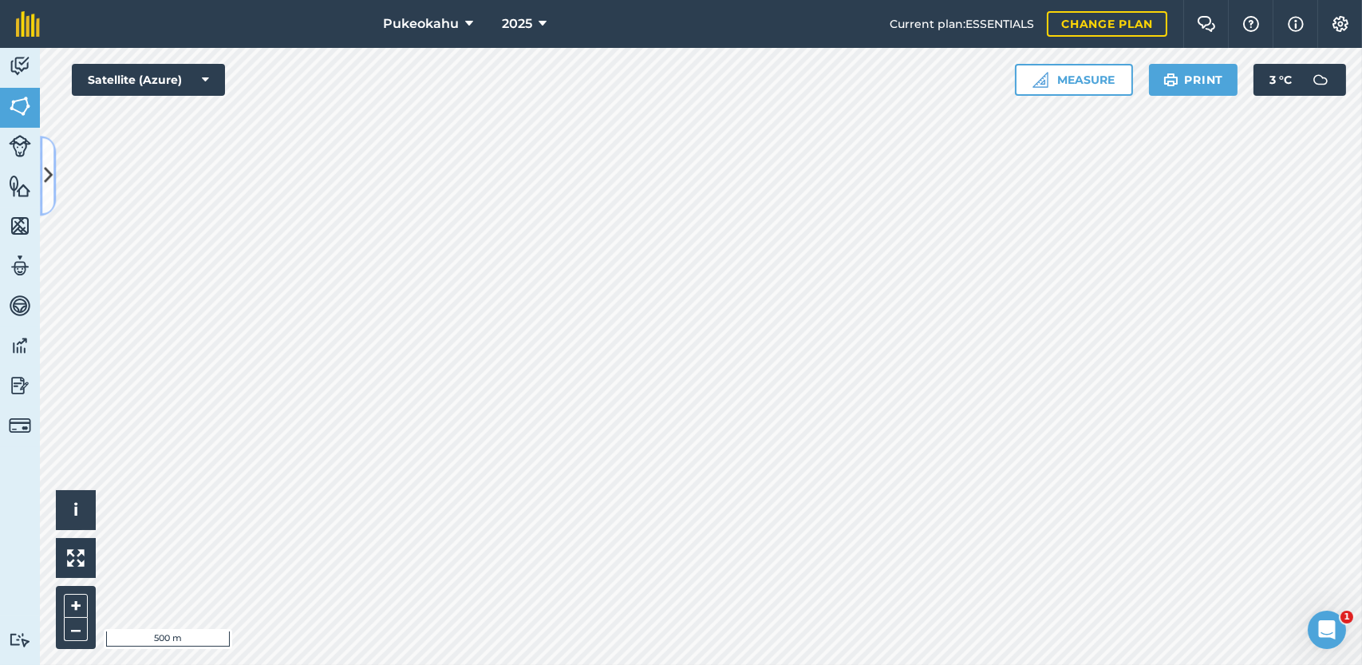
click at [47, 165] on icon at bounding box center [48, 176] width 9 height 28
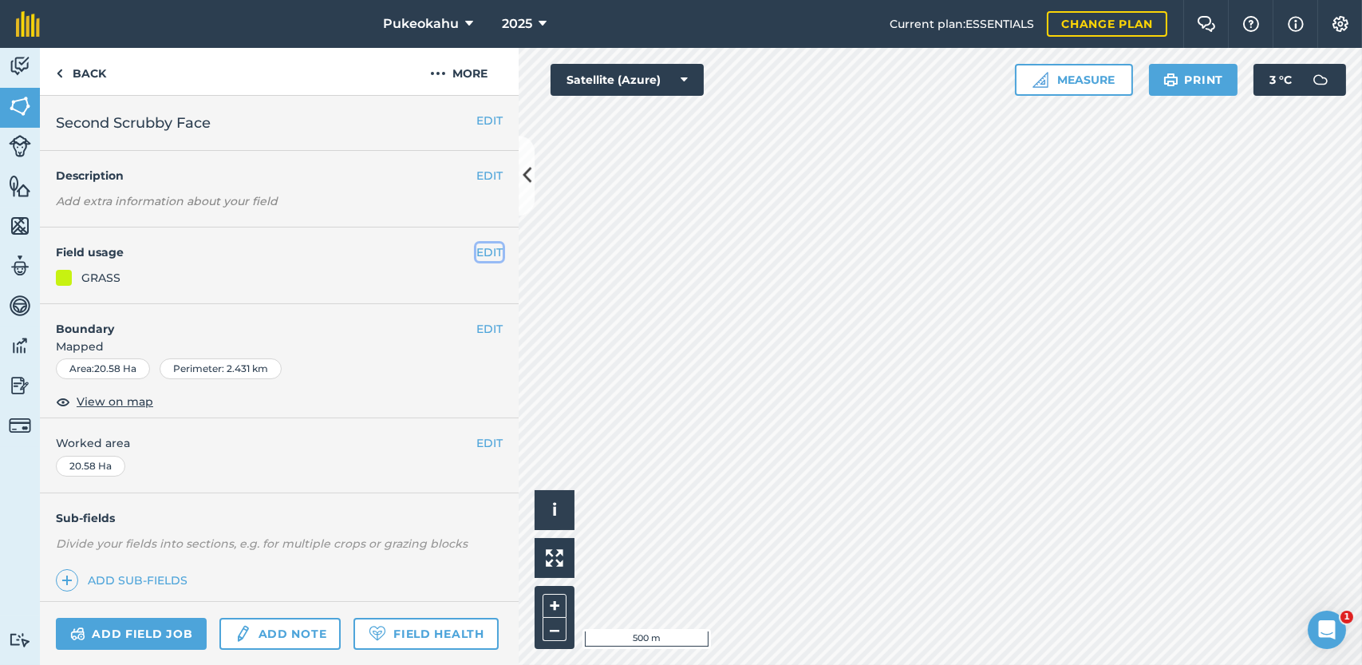
click at [476, 250] on button "EDIT" at bounding box center [489, 252] width 26 height 18
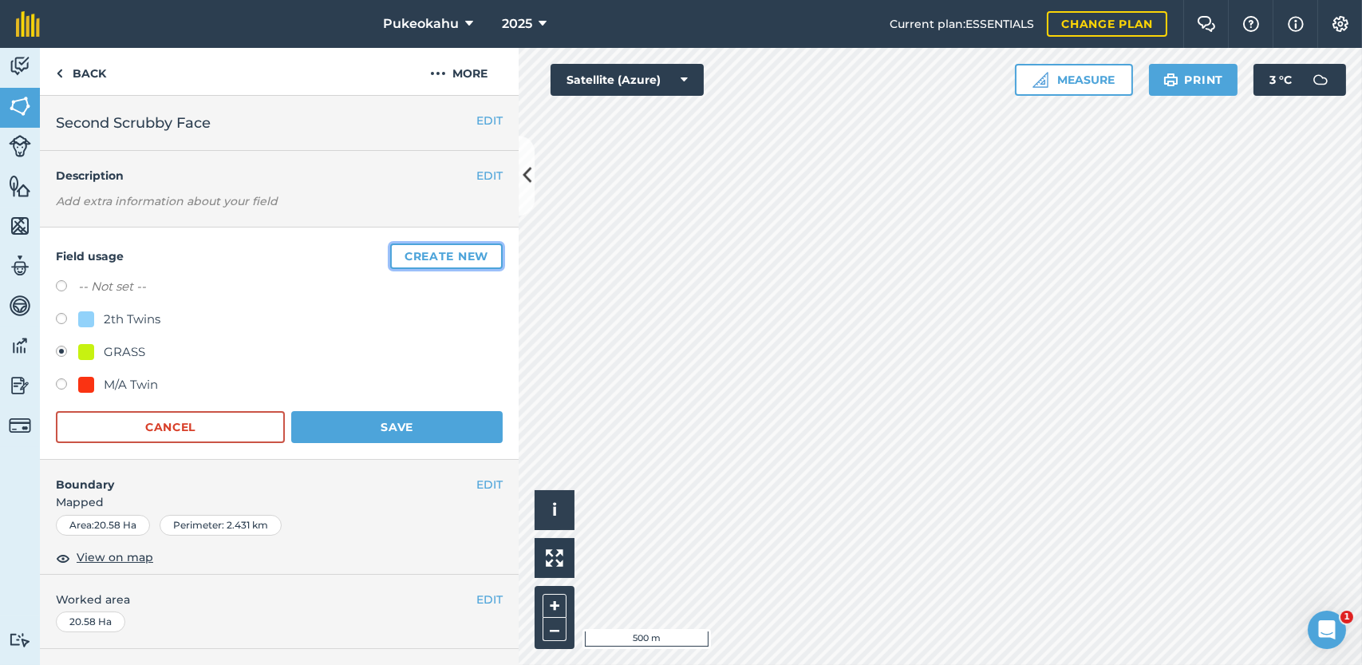
click at [464, 259] on button "Create new" at bounding box center [446, 256] width 112 height 26
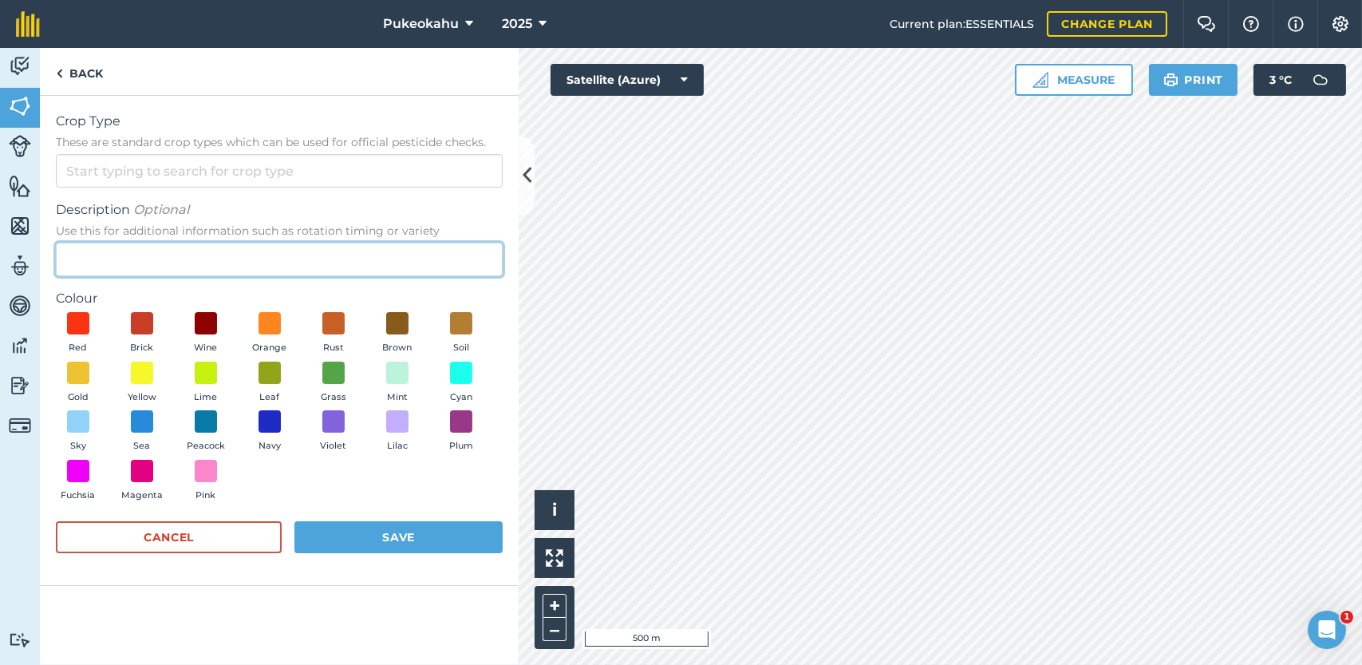
click at [157, 262] on input "Description Optional Use this for additional information such as rotation timin…" at bounding box center [279, 260] width 447 height 34
type input "M/A Singles"
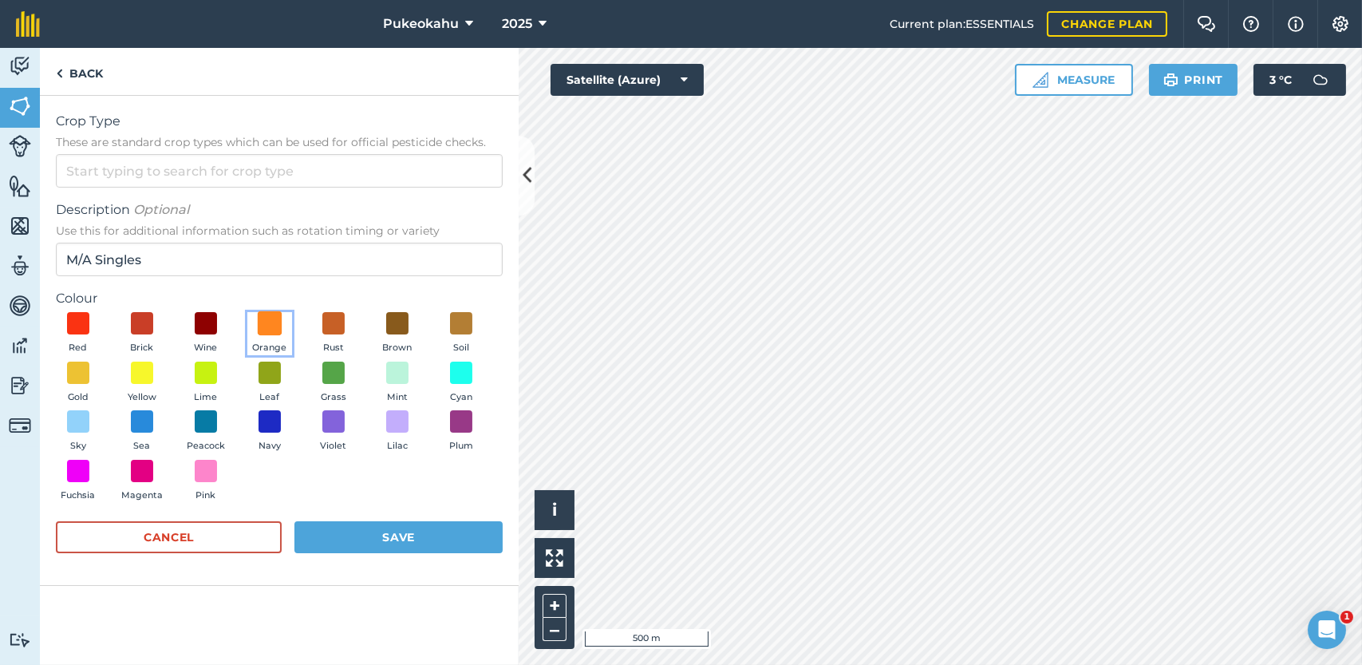
click at [276, 329] on span at bounding box center [270, 323] width 25 height 25
click at [359, 529] on button "Save" at bounding box center [398, 537] width 208 height 32
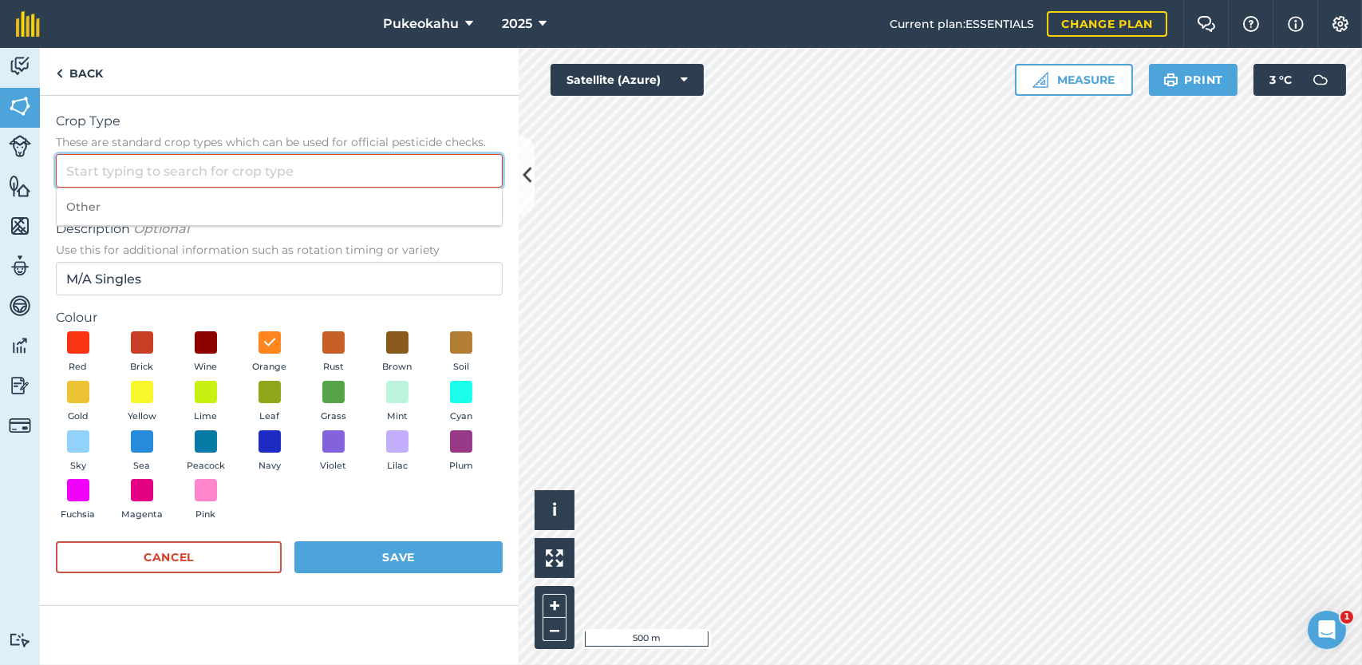
click at [157, 170] on input "Crop Type These are standard crop types which can be used for official pesticid…" at bounding box center [279, 171] width 447 height 34
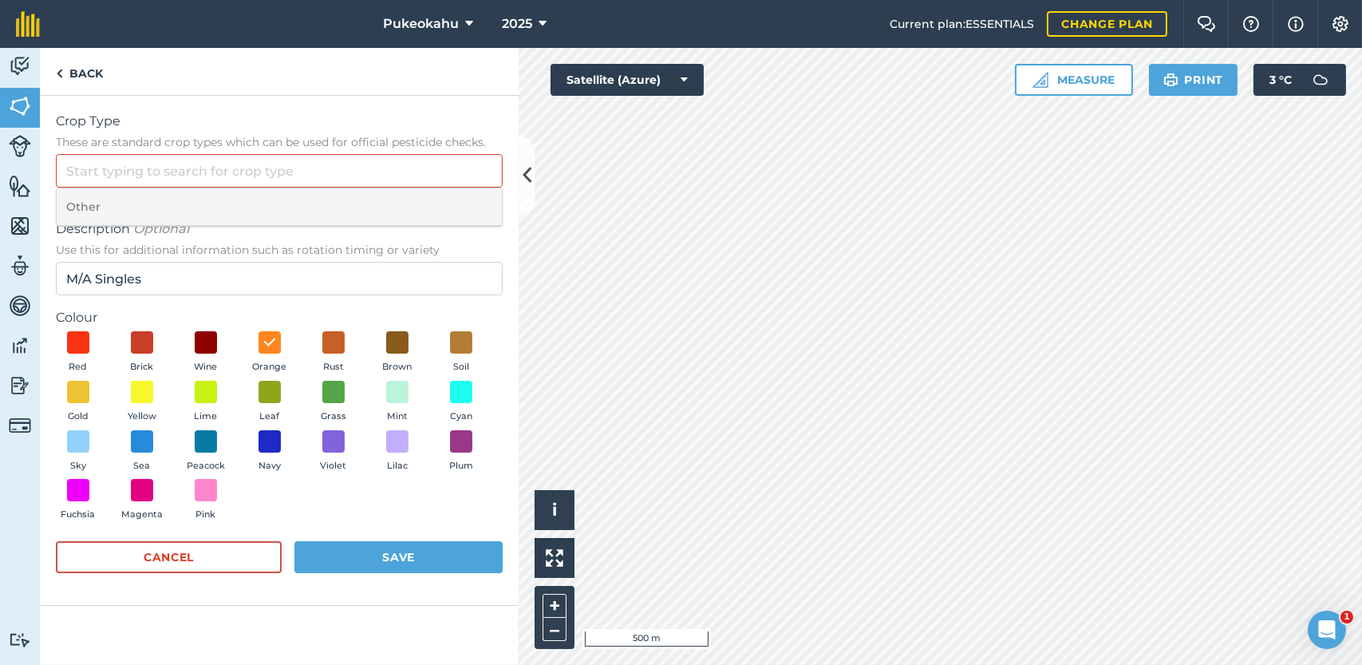
click at [121, 199] on li "Other" at bounding box center [279, 206] width 445 height 37
type input "Other"
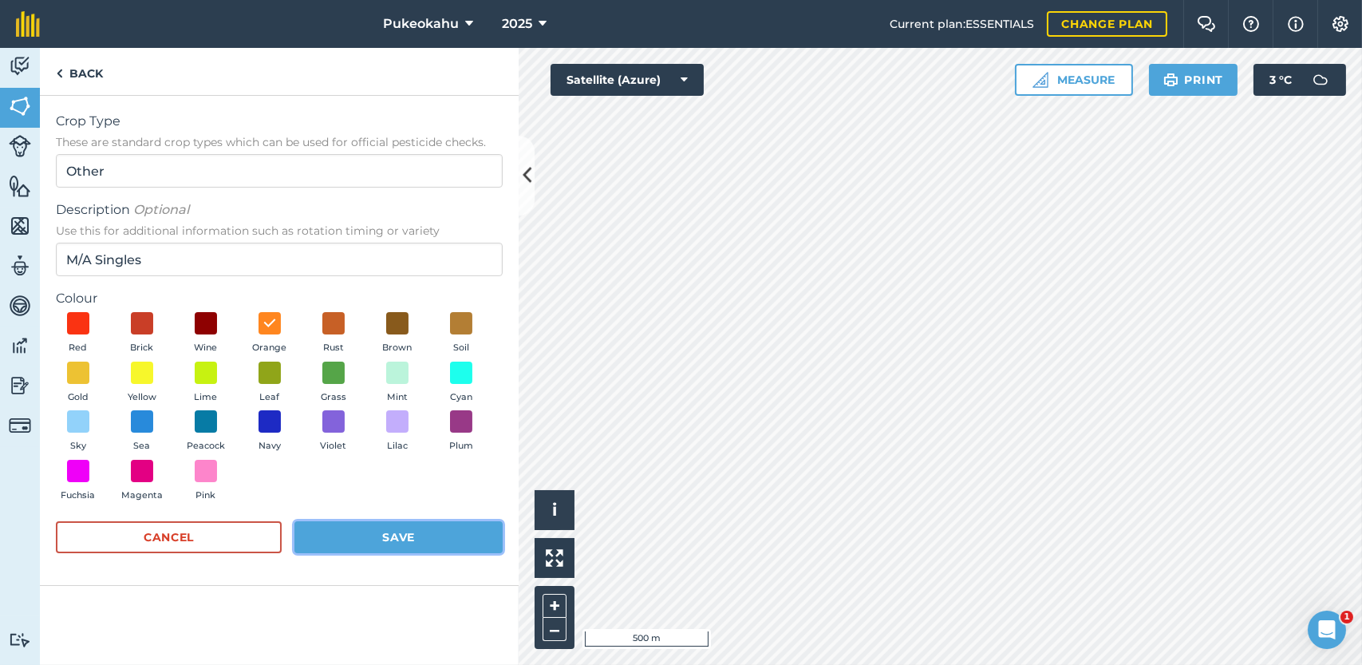
click at [400, 522] on button "Save" at bounding box center [398, 537] width 208 height 32
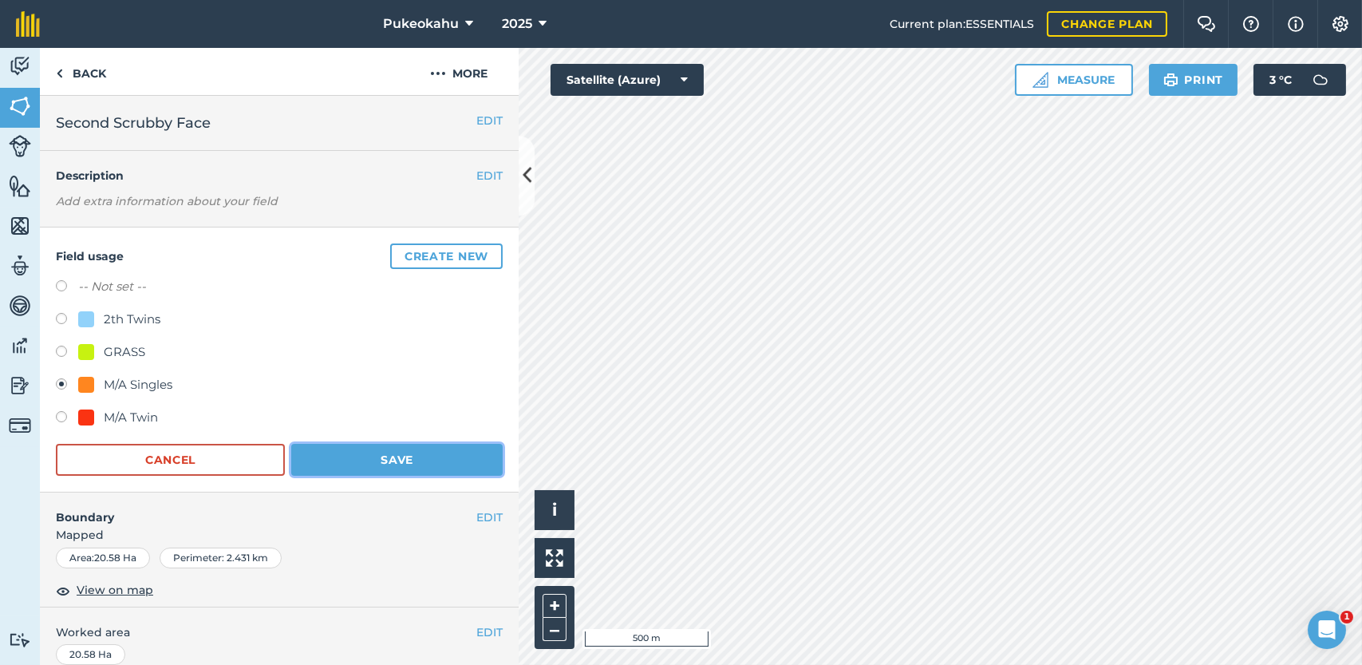
click at [457, 468] on button "Save" at bounding box center [396, 460] width 211 height 32
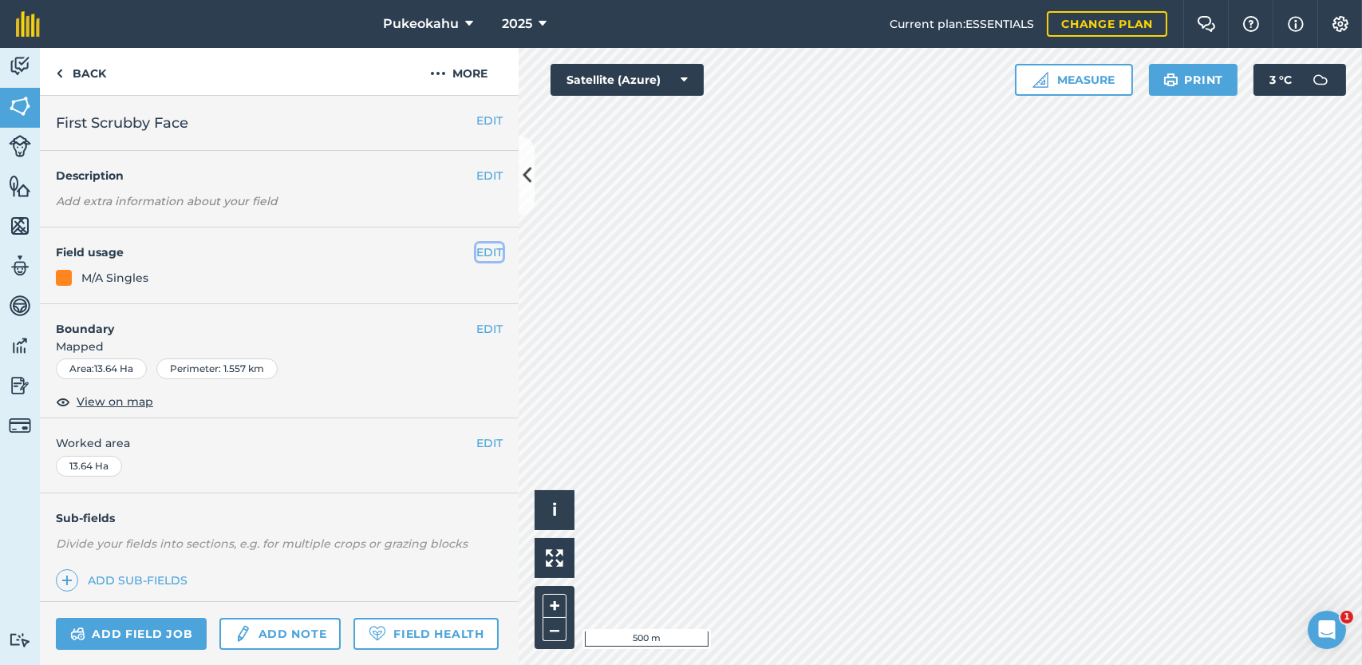
click at [476, 252] on button "EDIT" at bounding box center [489, 252] width 26 height 18
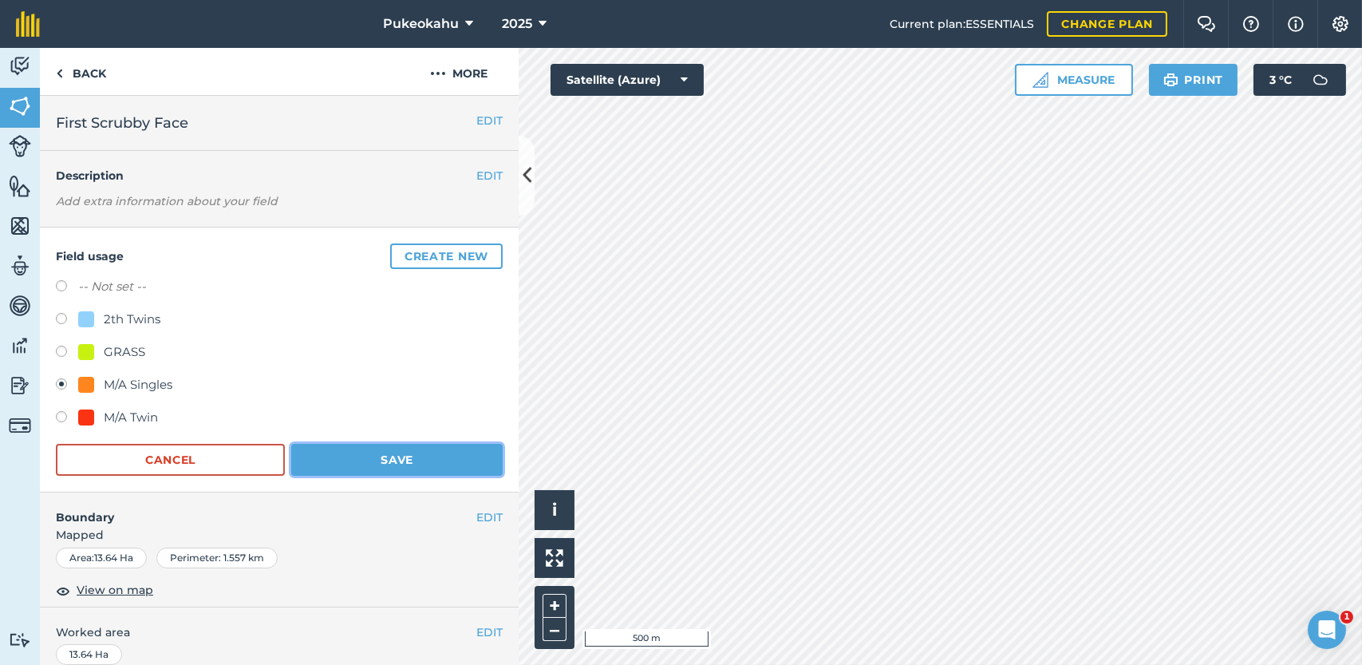
click at [444, 464] on button "Save" at bounding box center [396, 460] width 211 height 32
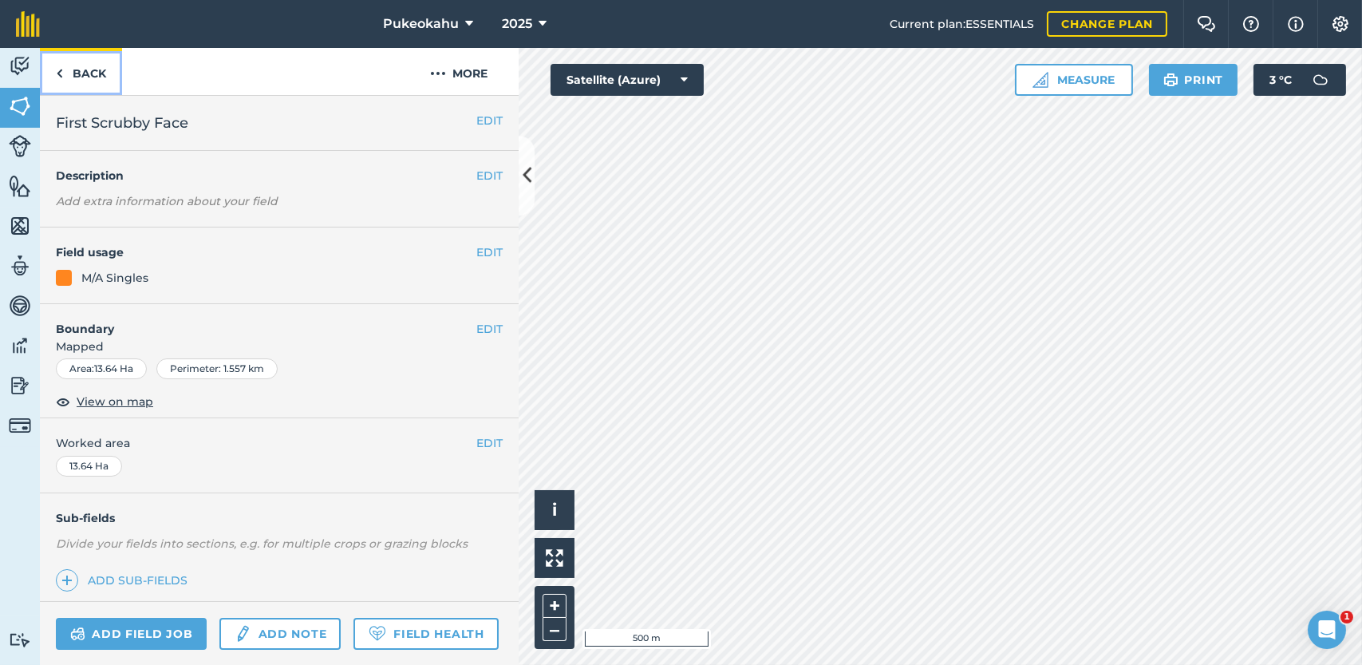
click at [60, 67] on img at bounding box center [59, 73] width 7 height 19
click at [81, 71] on link "Back" at bounding box center [81, 71] width 82 height 47
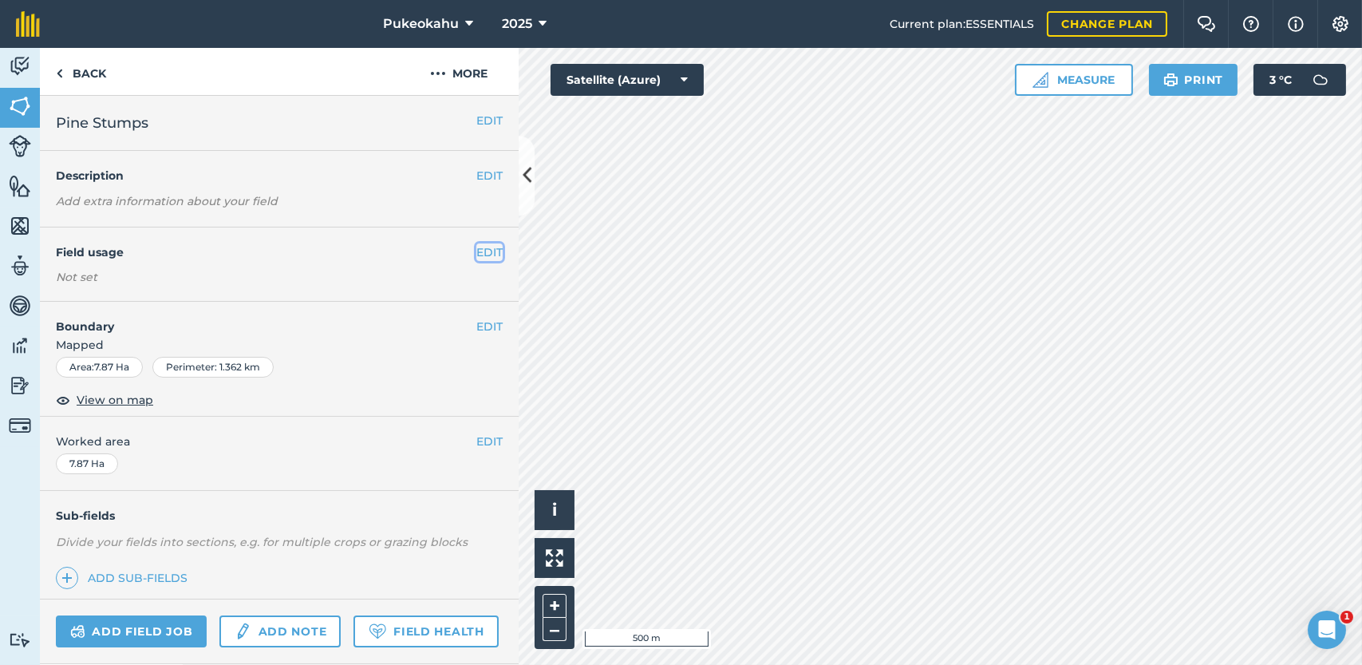
click at [478, 250] on button "EDIT" at bounding box center [489, 252] width 26 height 18
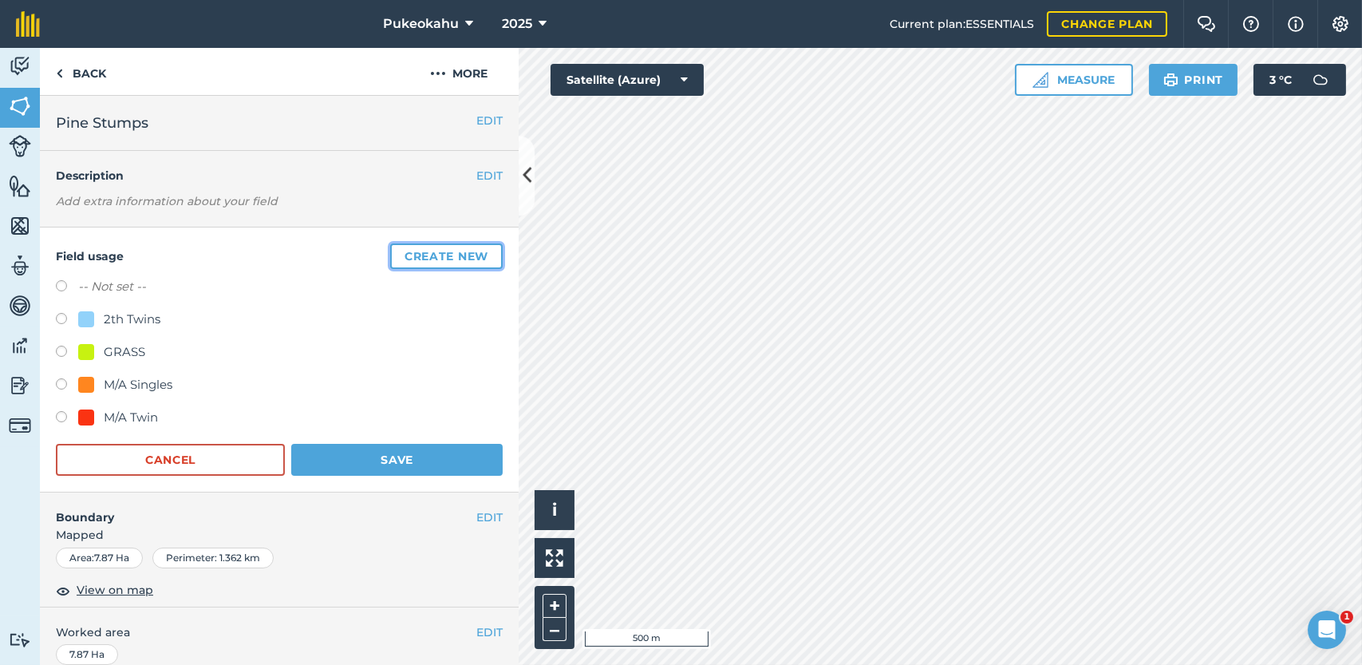
click at [412, 262] on button "Create new" at bounding box center [446, 256] width 112 height 26
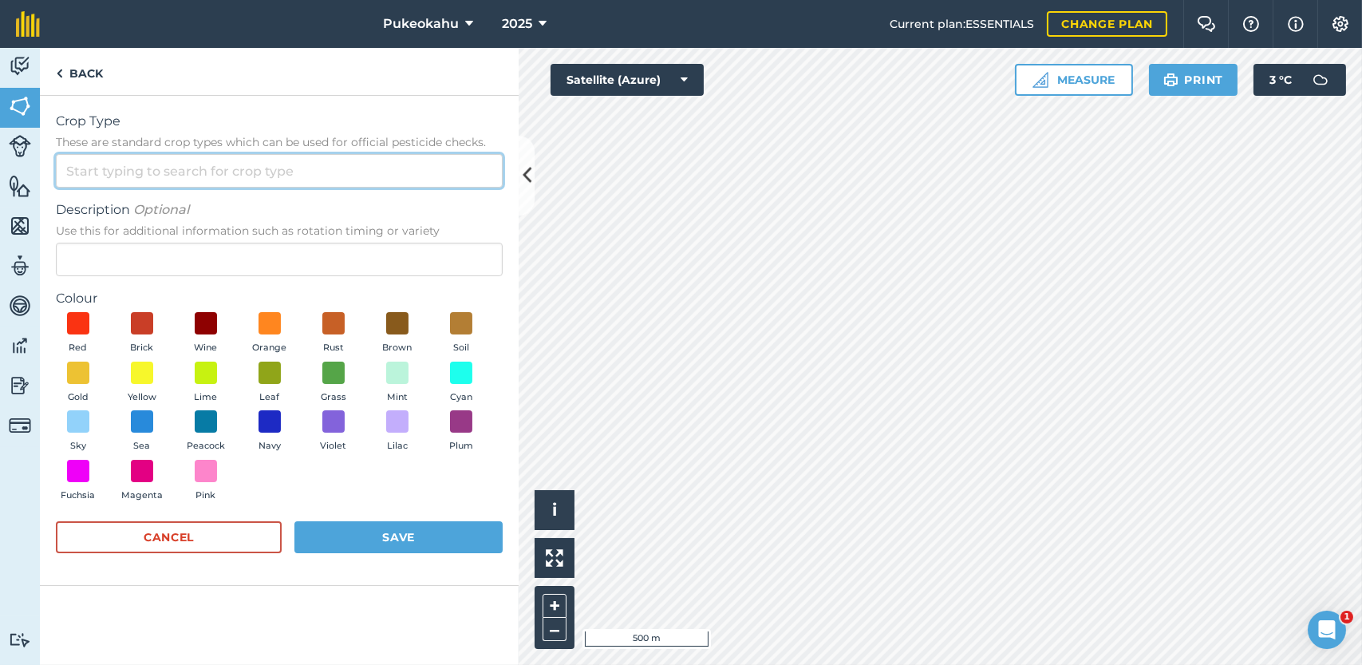
click at [219, 172] on input "Crop Type These are standard crop types which can be used for official pesticid…" at bounding box center [279, 171] width 447 height 34
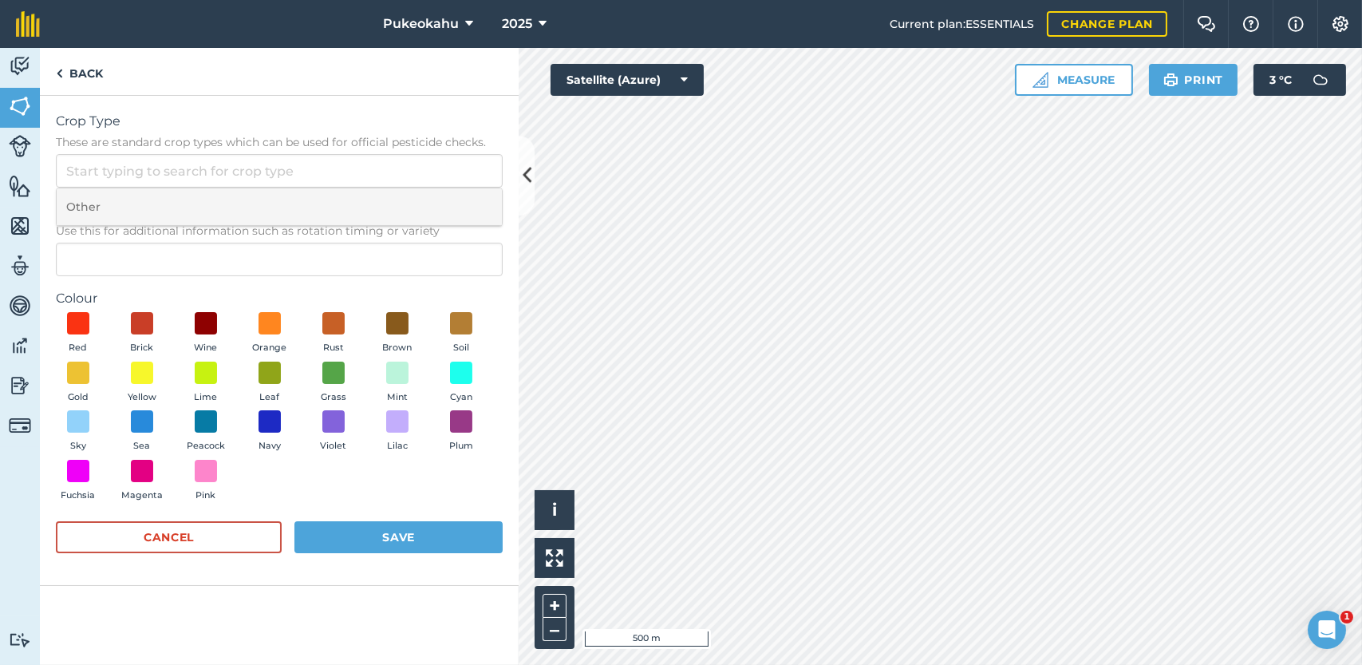
click at [179, 216] on li "Other" at bounding box center [279, 206] width 445 height 37
type input "Other"
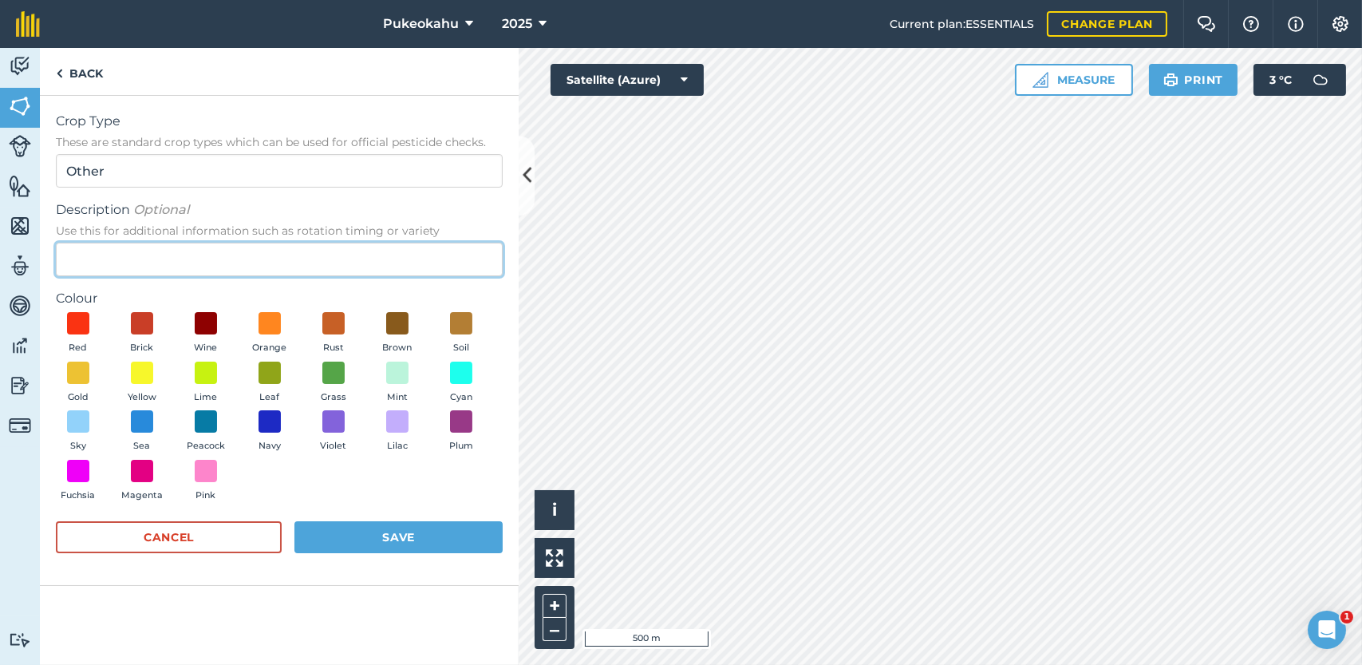
click at [192, 274] on input "Description Optional Use this for additional information such as rotation timin…" at bounding box center [279, 260] width 447 height 34
type input "2th Single"
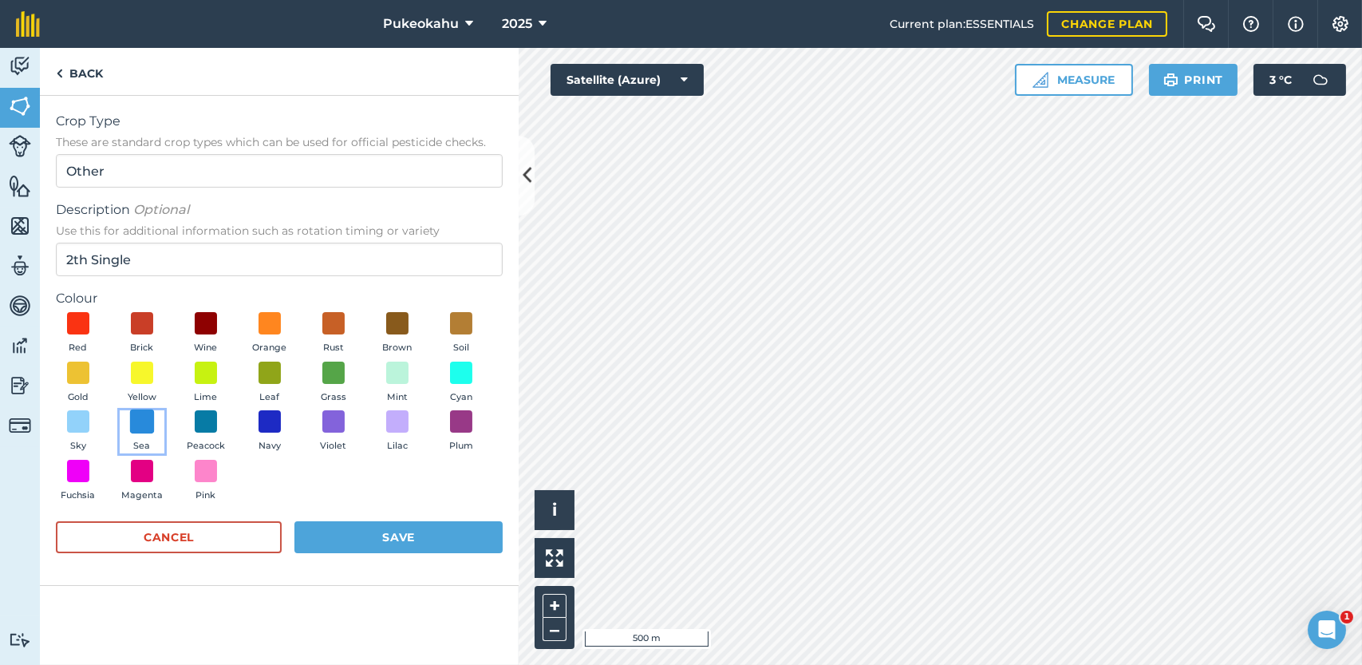
click at [143, 429] on span at bounding box center [142, 421] width 25 height 25
click at [399, 540] on button "Save" at bounding box center [398, 537] width 208 height 32
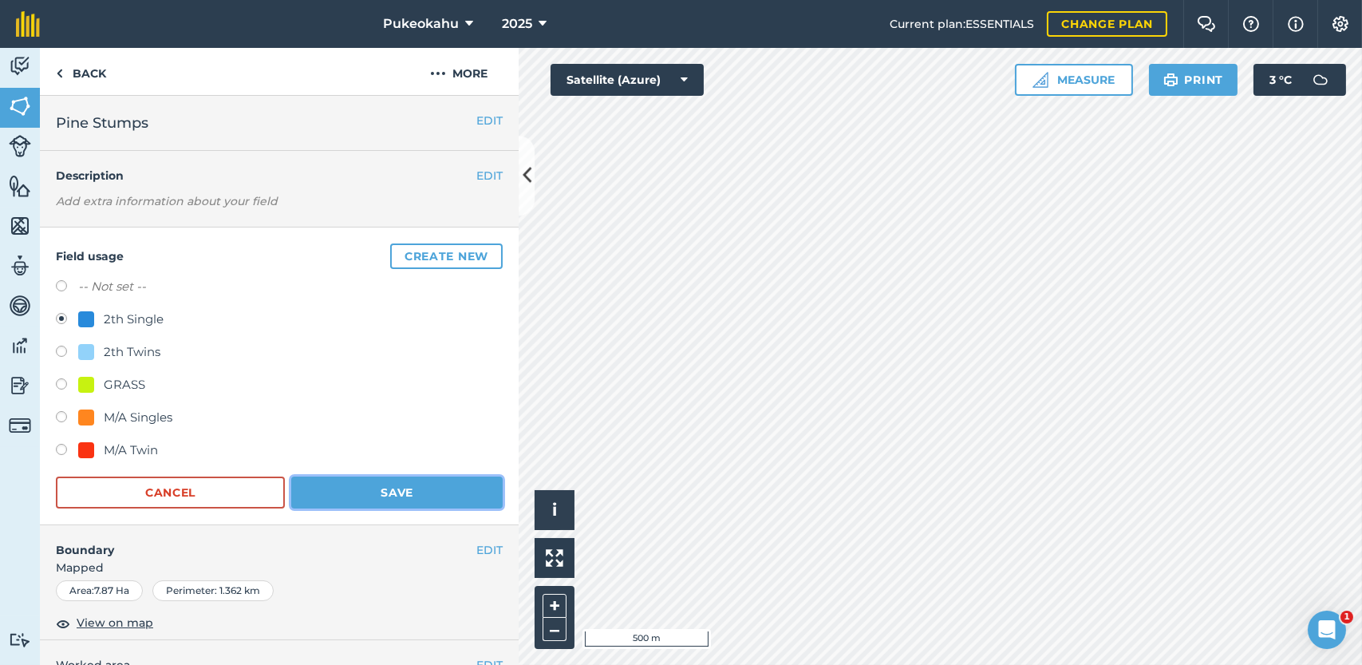
click at [421, 497] on button "Save" at bounding box center [396, 492] width 211 height 32
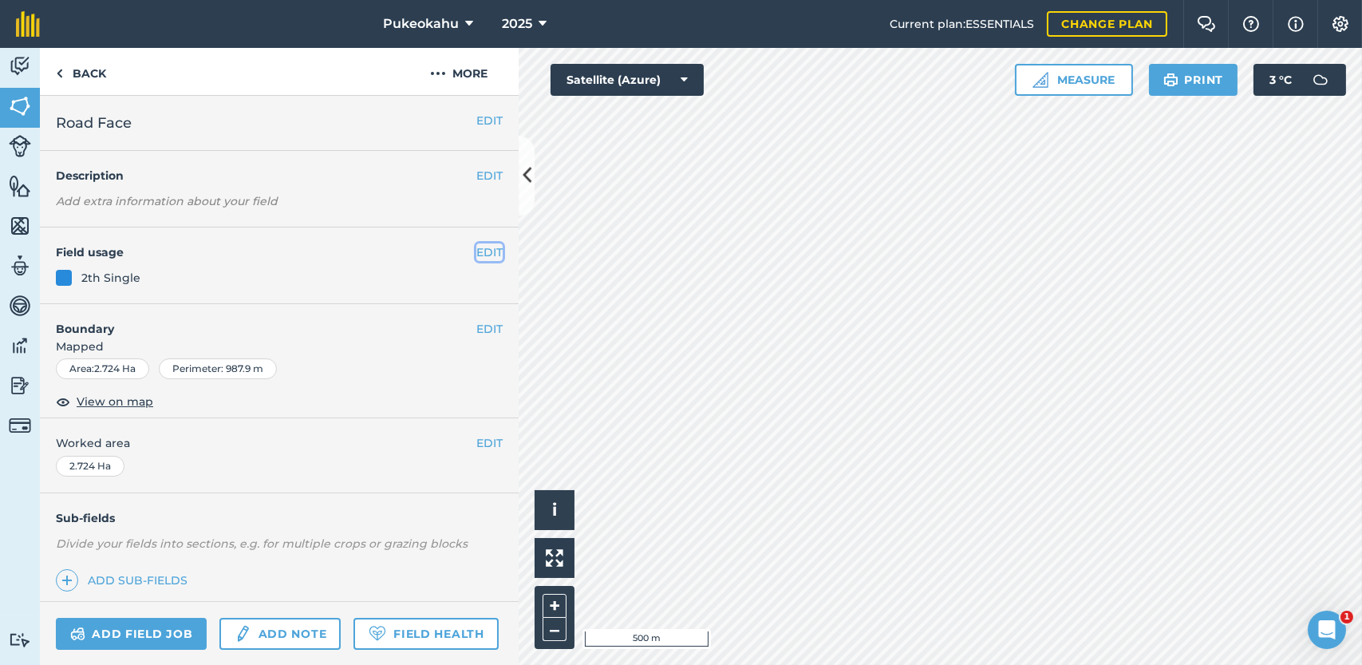
click at [482, 250] on button "EDIT" at bounding box center [489, 252] width 26 height 18
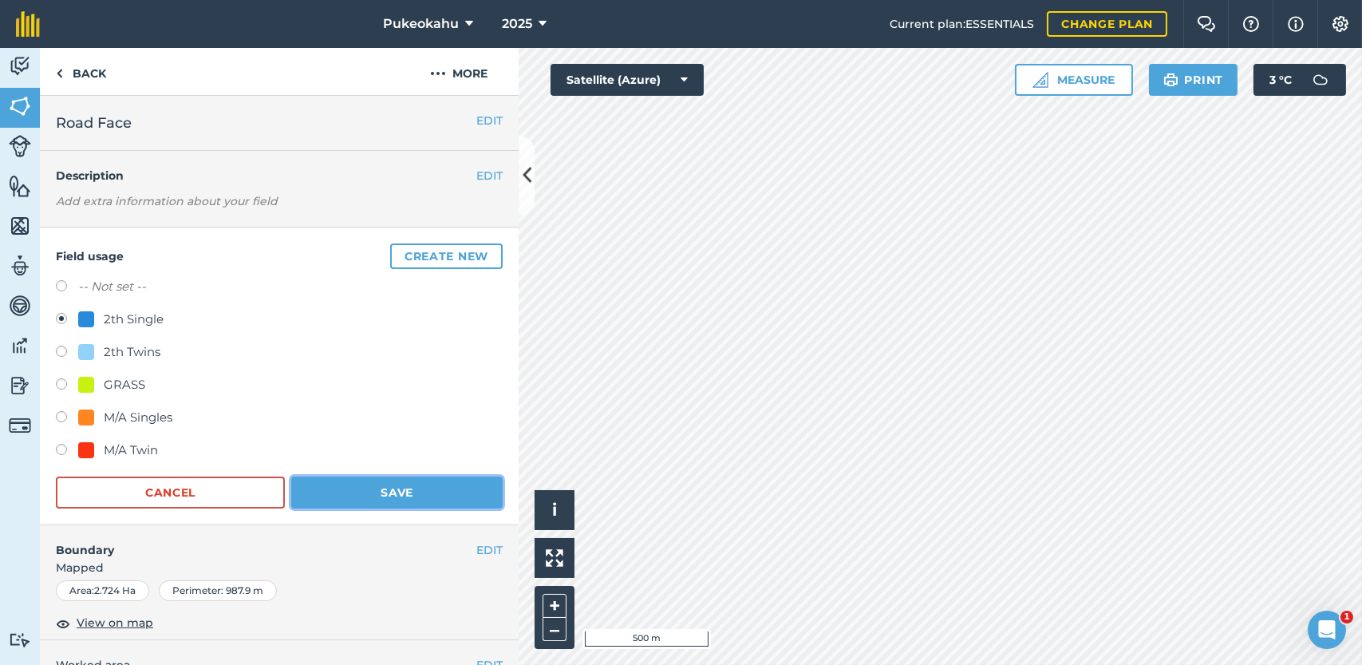
click at [413, 487] on button "Save" at bounding box center [396, 492] width 211 height 32
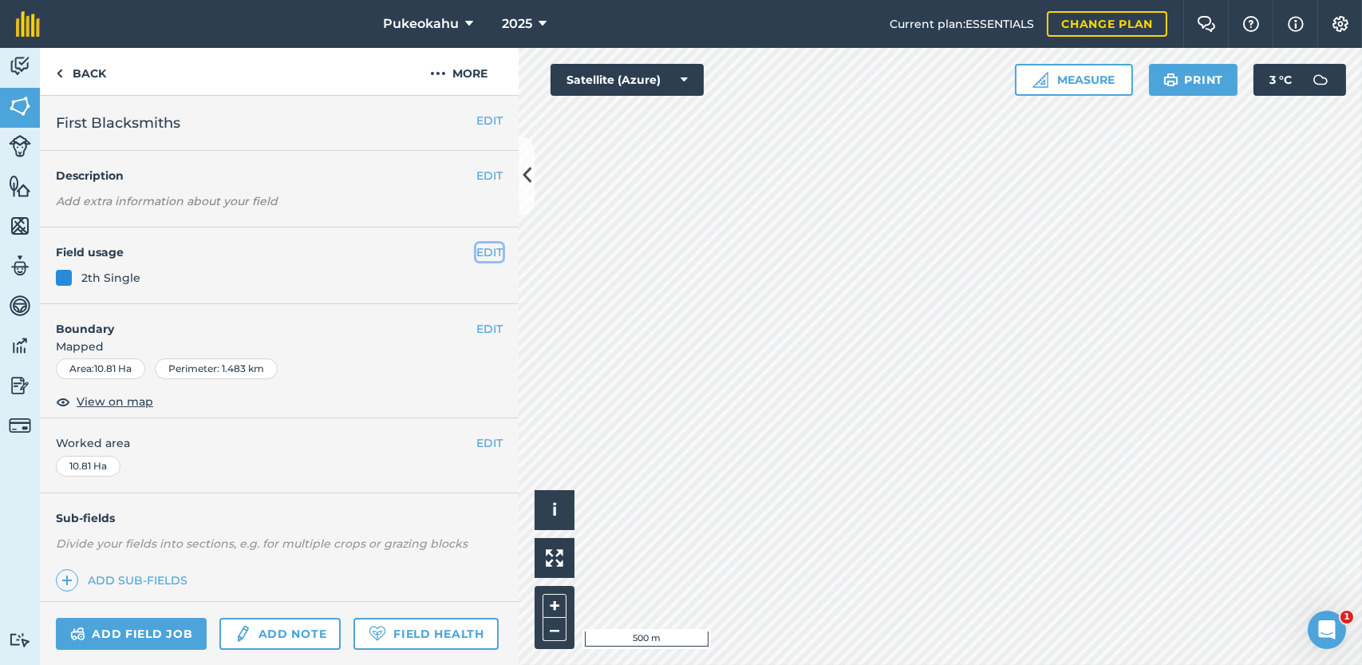
click at [476, 243] on button "EDIT" at bounding box center [489, 252] width 26 height 18
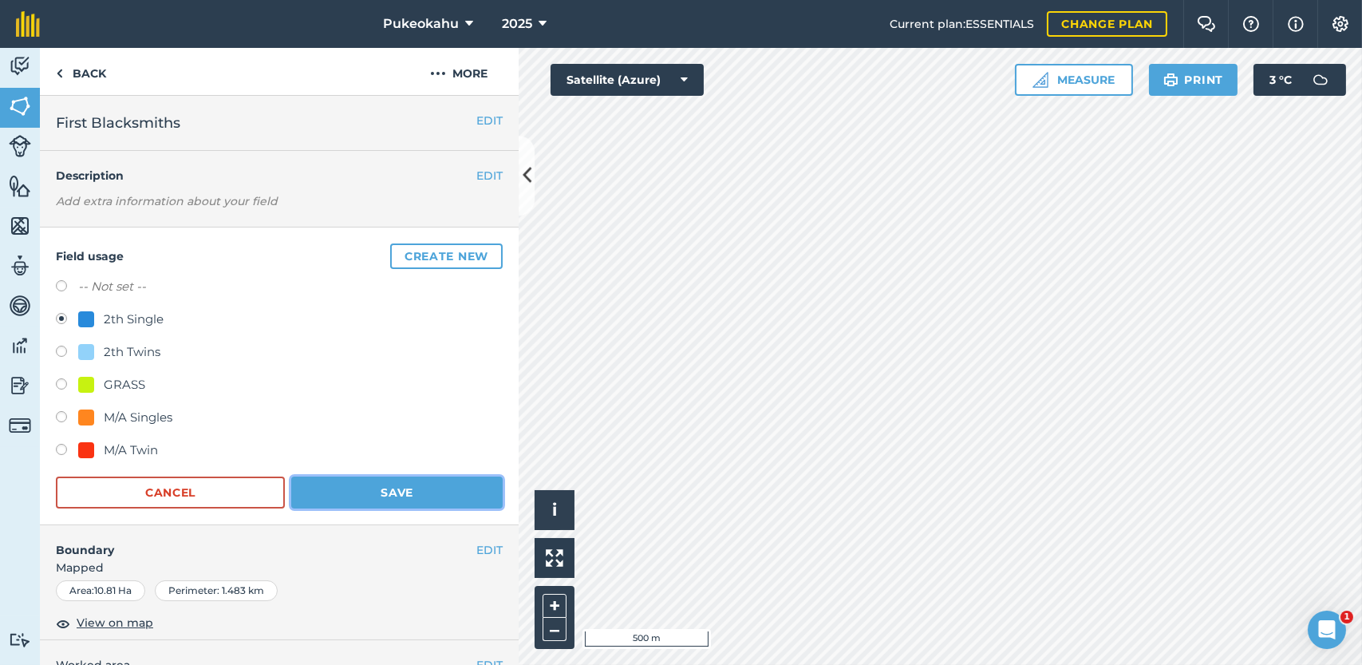
click at [420, 487] on button "Save" at bounding box center [396, 492] width 211 height 32
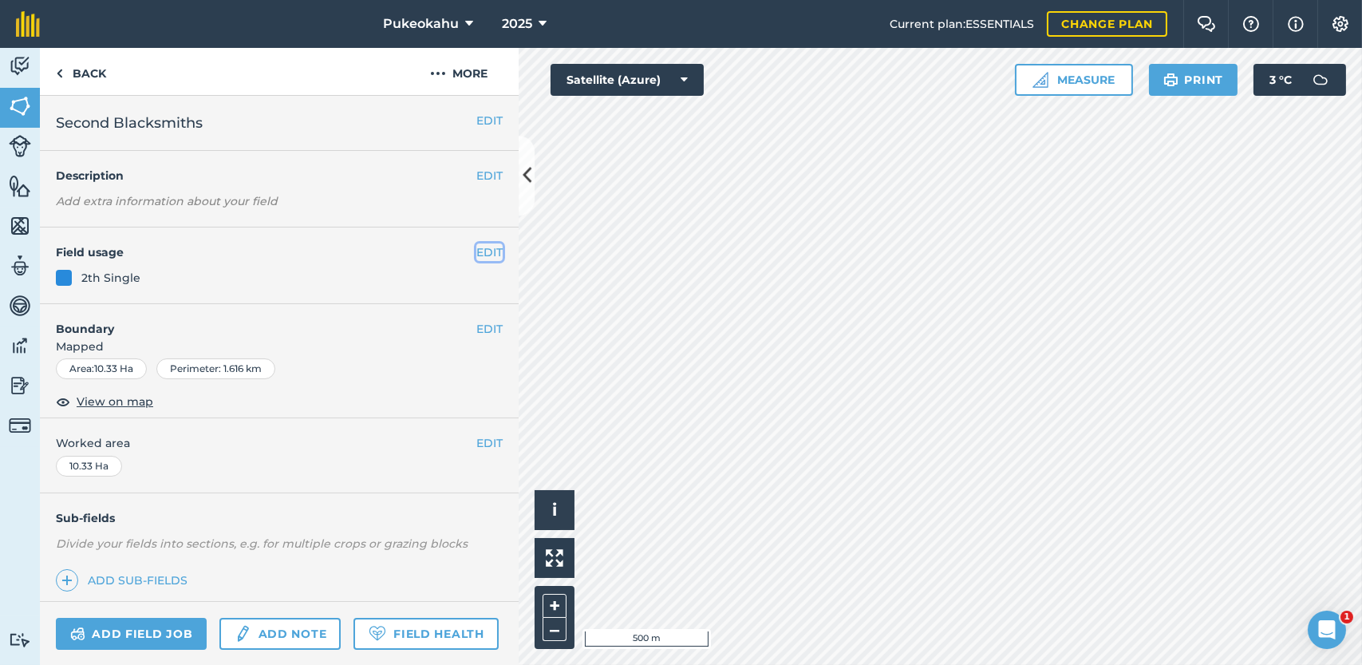
click at [485, 253] on button "EDIT" at bounding box center [489, 252] width 26 height 18
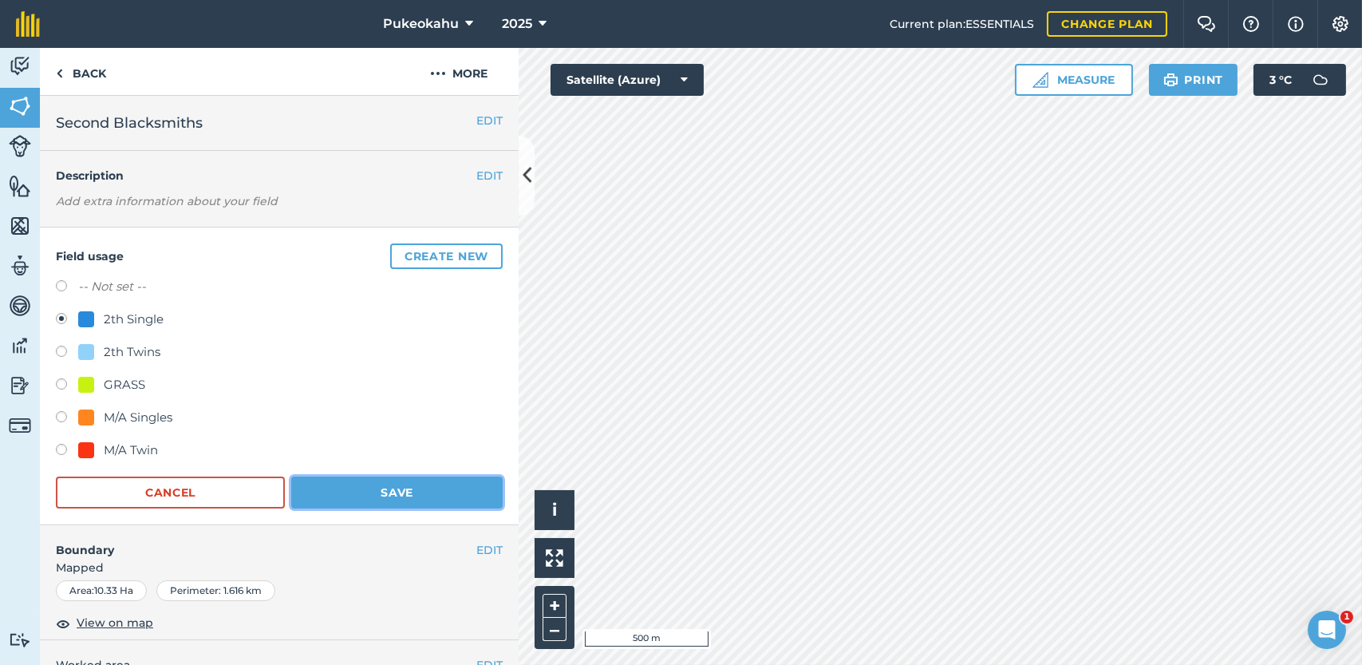
click at [393, 483] on button "Save" at bounding box center [396, 492] width 211 height 32
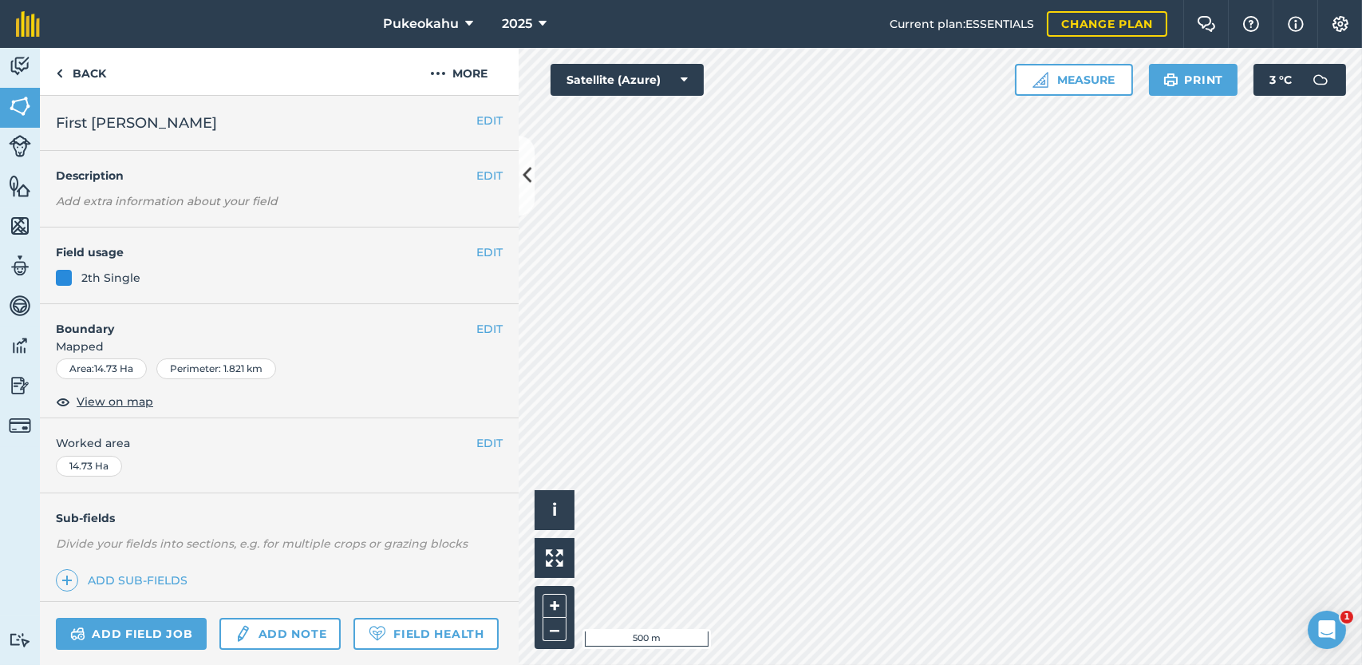
click at [476, 262] on div "EDIT Field usage 2th Single" at bounding box center [279, 265] width 479 height 77
click at [478, 249] on button "EDIT" at bounding box center [489, 252] width 26 height 18
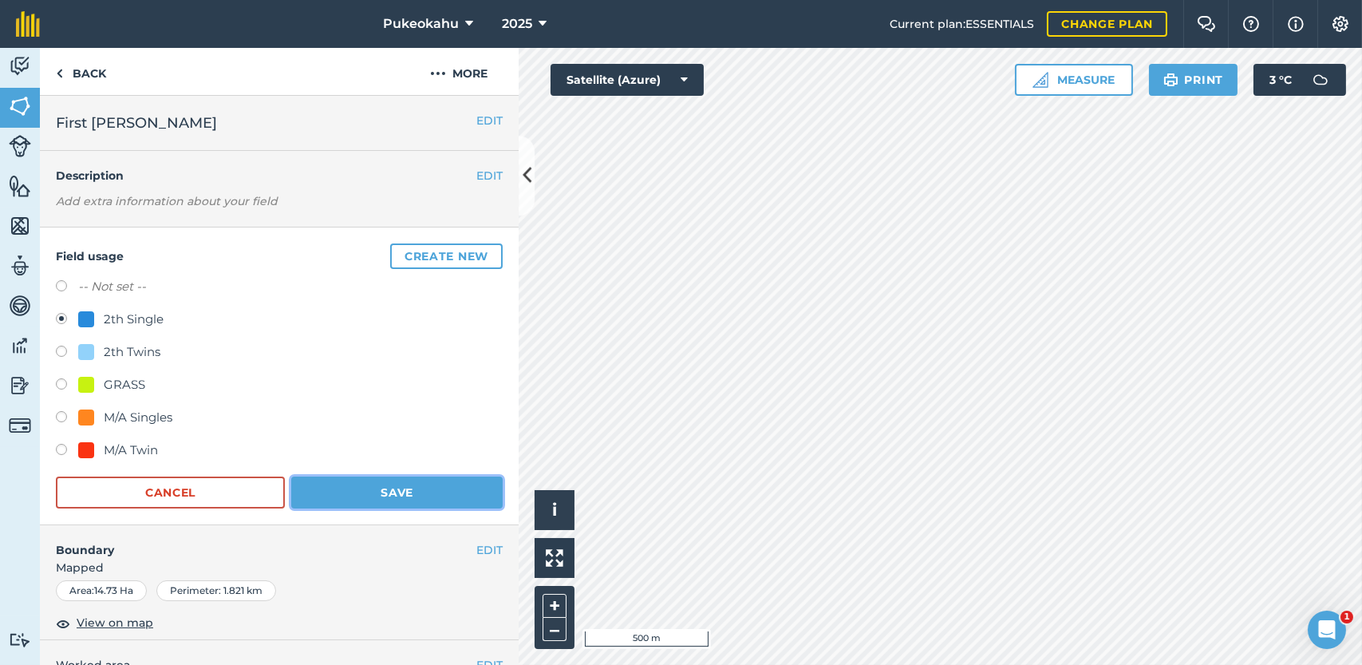
click at [445, 477] on button "Save" at bounding box center [396, 492] width 211 height 32
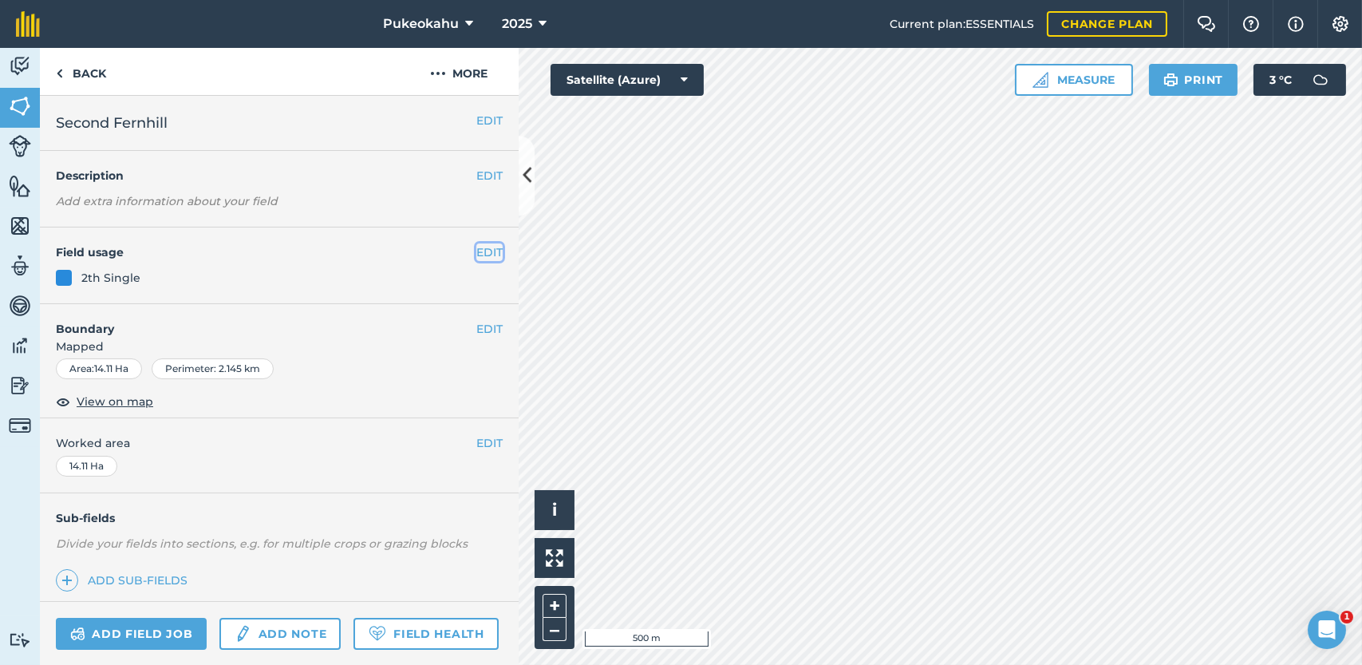
click at [476, 251] on button "EDIT" at bounding box center [489, 252] width 26 height 18
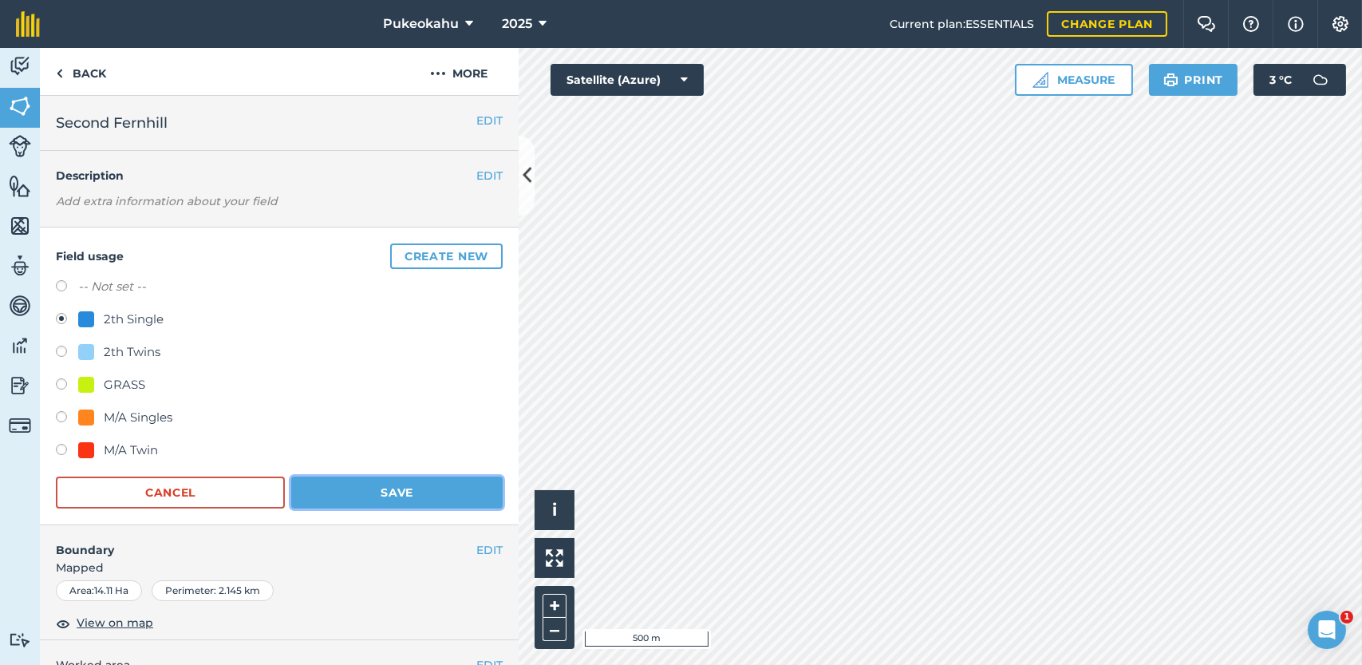
click at [402, 495] on button "Save" at bounding box center [396, 492] width 211 height 32
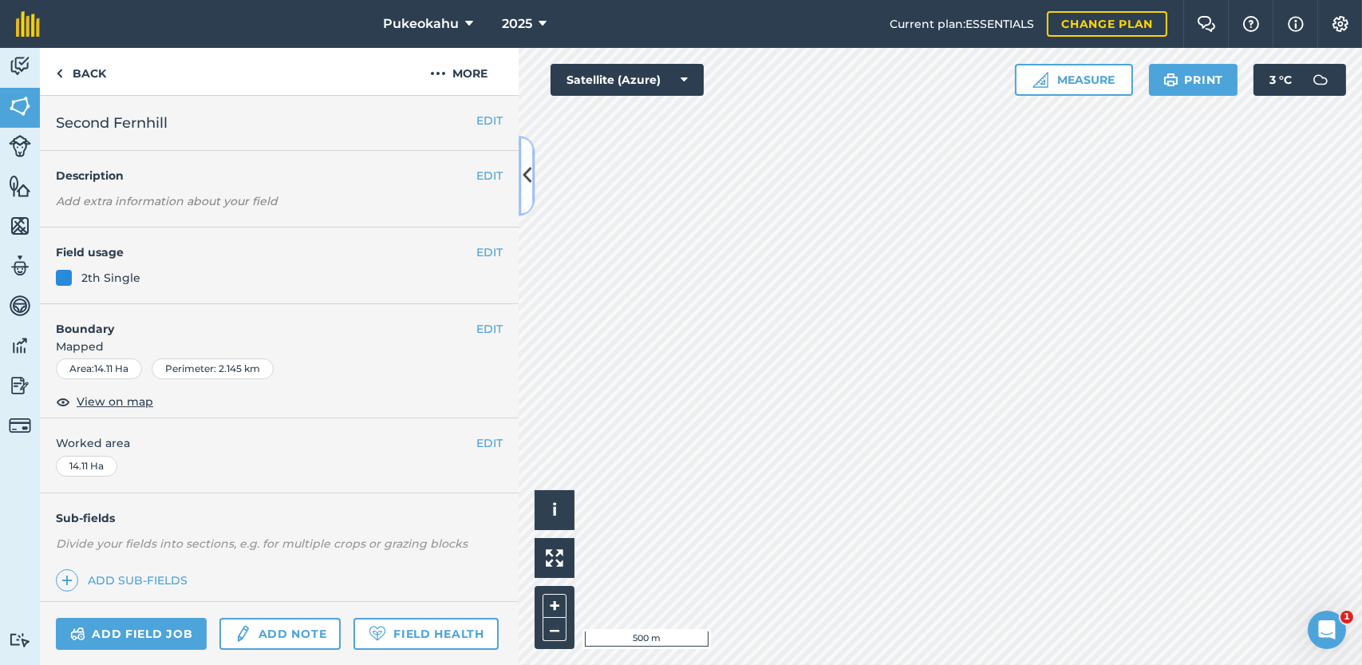
click at [528, 182] on icon at bounding box center [527, 176] width 9 height 28
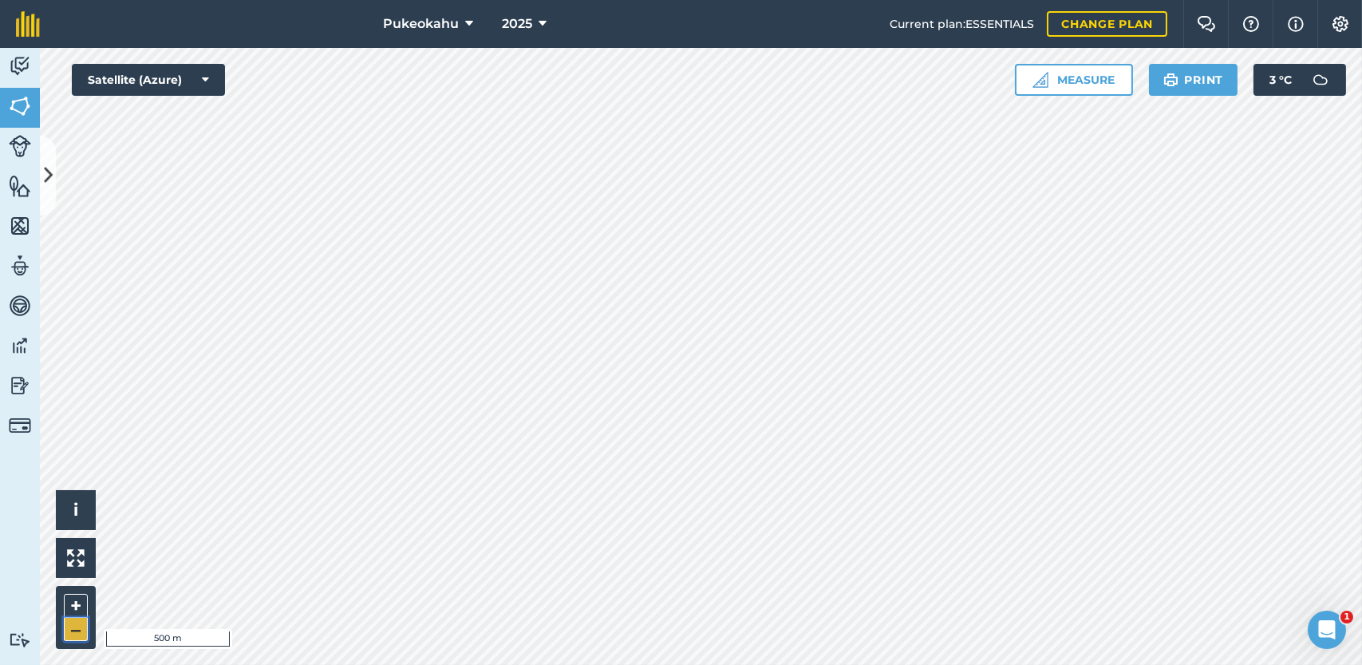
click at [79, 633] on button "–" at bounding box center [76, 628] width 24 height 23
click at [45, 187] on icon at bounding box center [48, 176] width 9 height 28
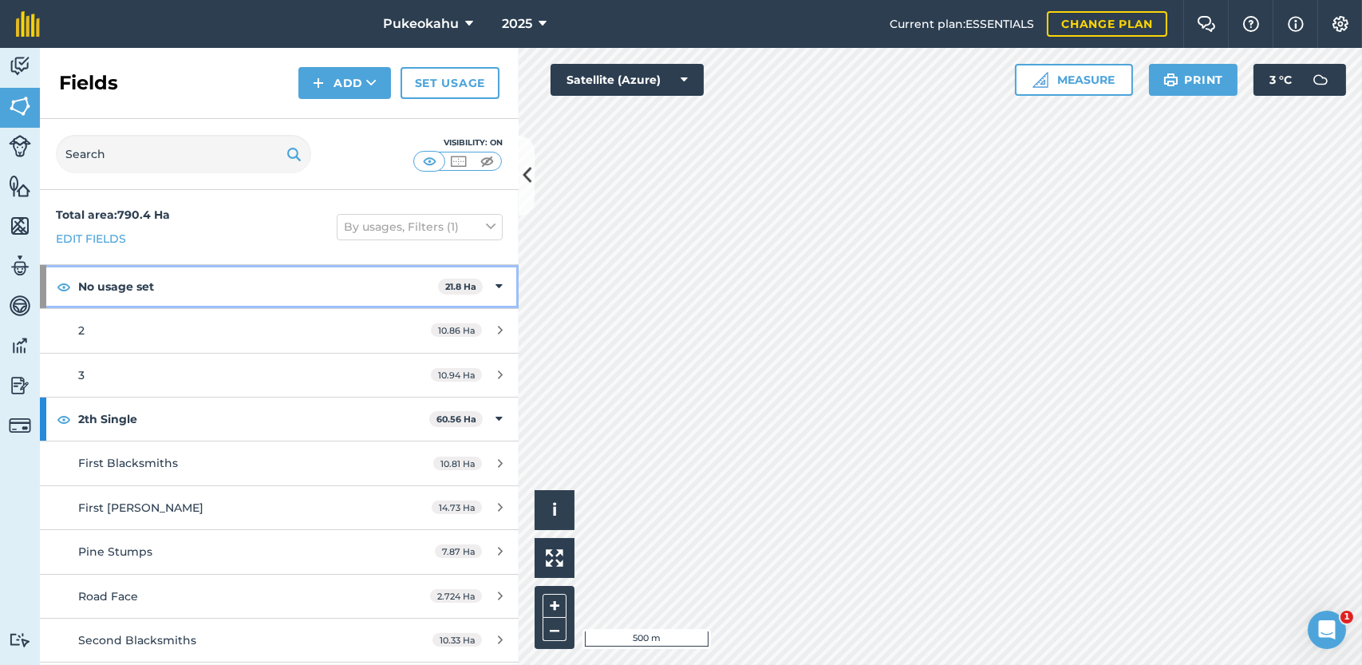
click at [495, 292] on icon at bounding box center [498, 287] width 7 height 18
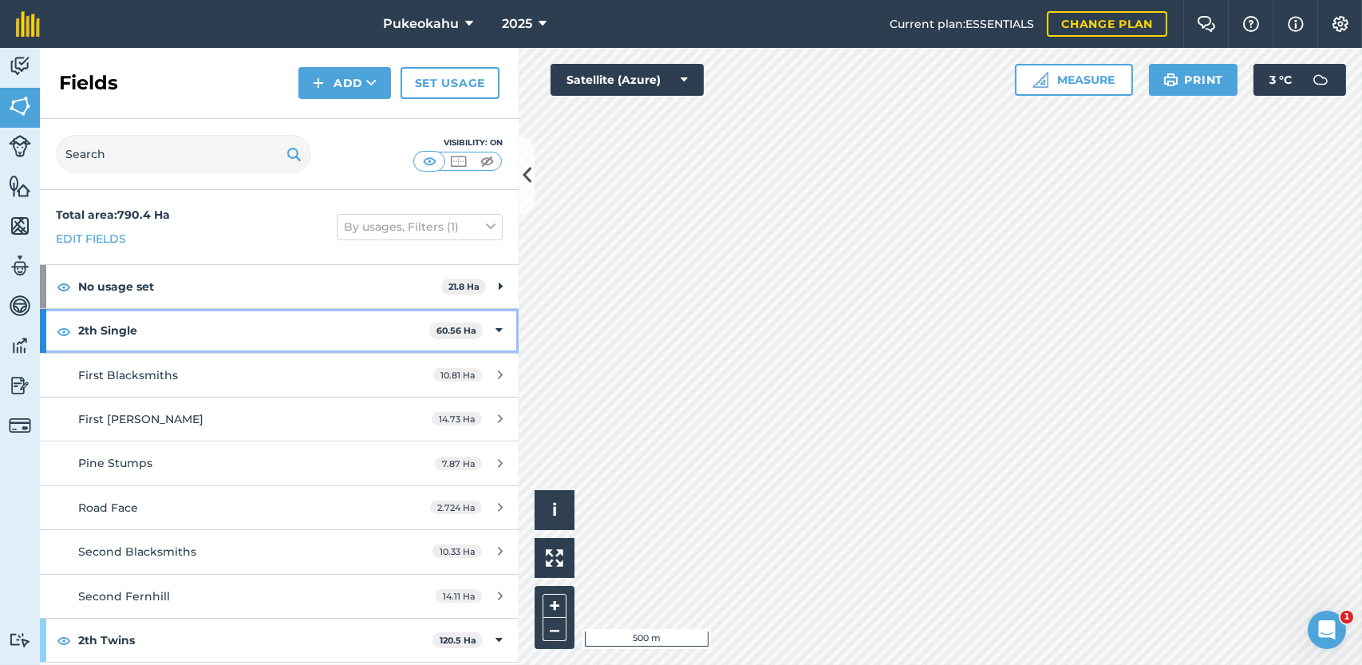
click at [495, 327] on icon at bounding box center [498, 331] width 7 height 18
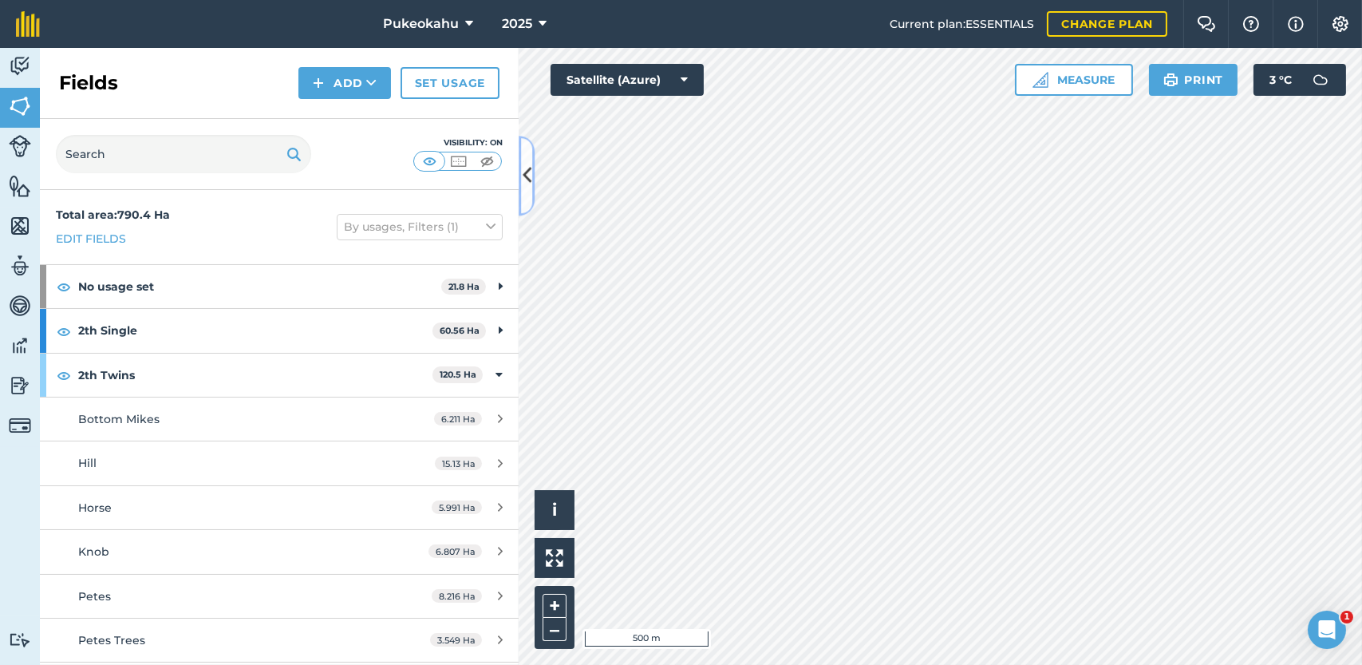
click at [530, 190] on button at bounding box center [527, 176] width 16 height 80
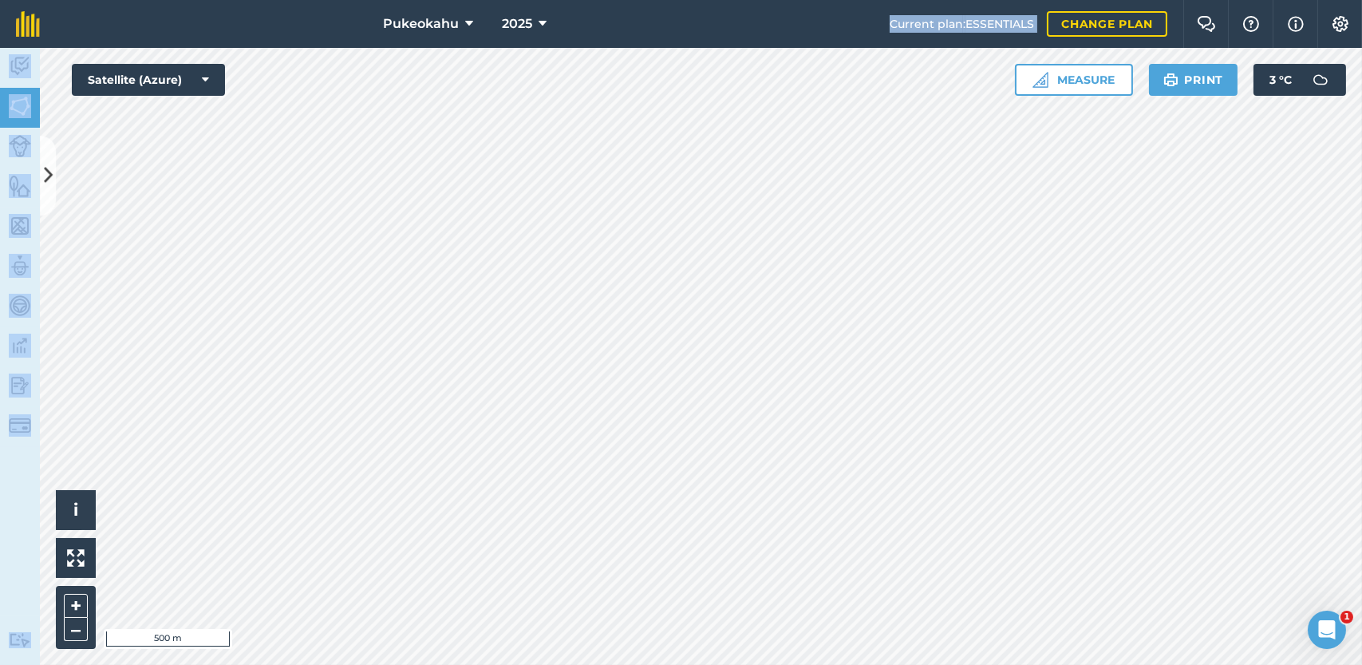
click at [322, 123] on div "Pukeokahu 2025 Current plan : ESSENTIALS Change plan Farm Chat Help Info Settin…" at bounding box center [681, 332] width 1362 height 665
click at [45, 181] on icon at bounding box center [48, 176] width 9 height 28
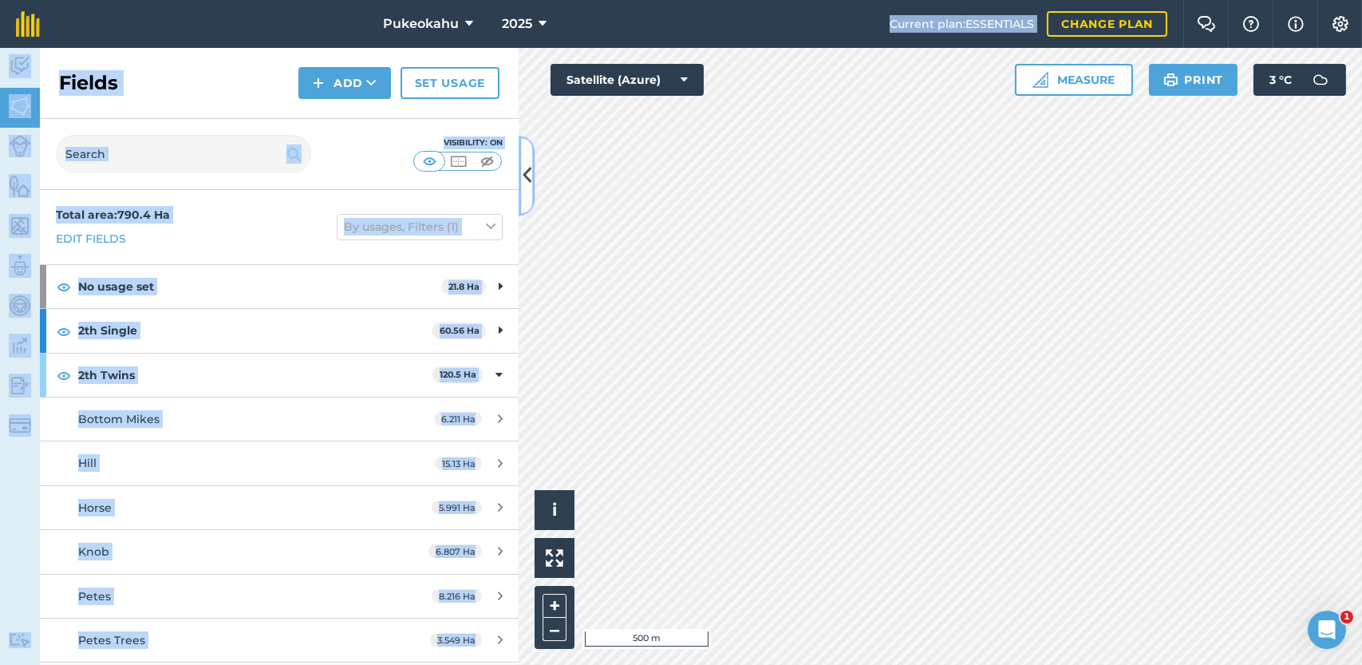
click at [528, 177] on icon at bounding box center [527, 176] width 9 height 28
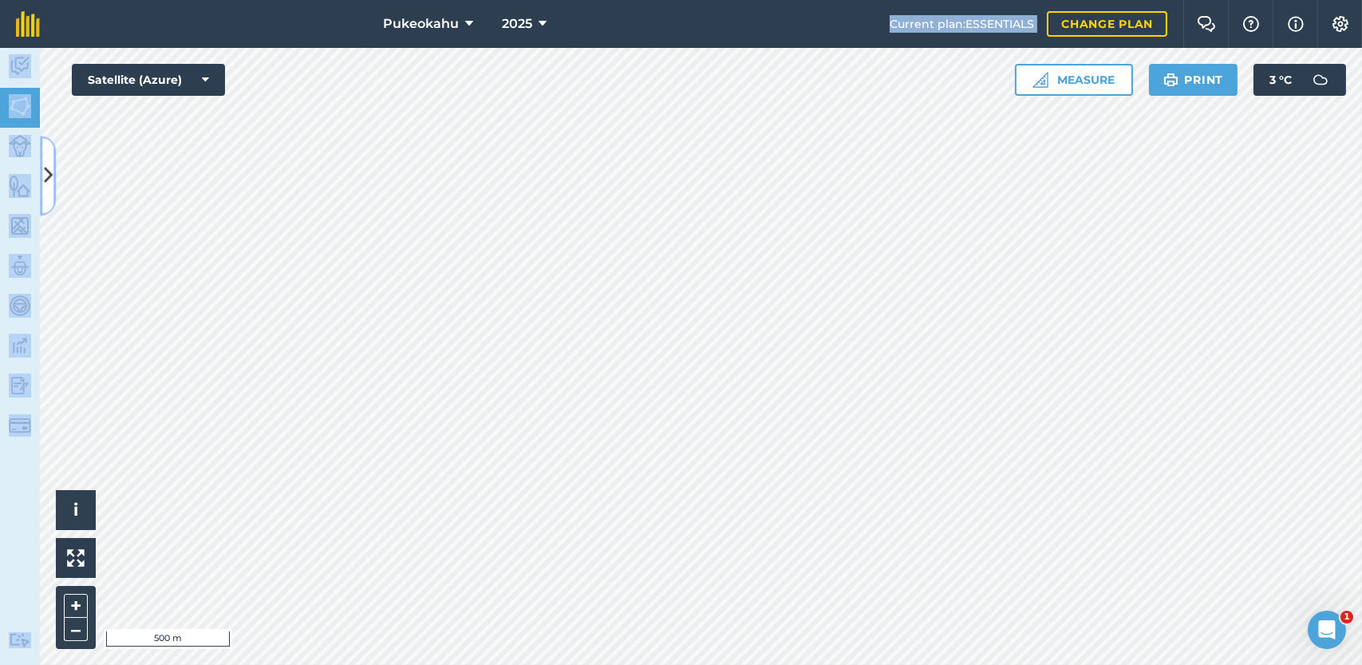
click at [48, 174] on icon at bounding box center [48, 176] width 9 height 28
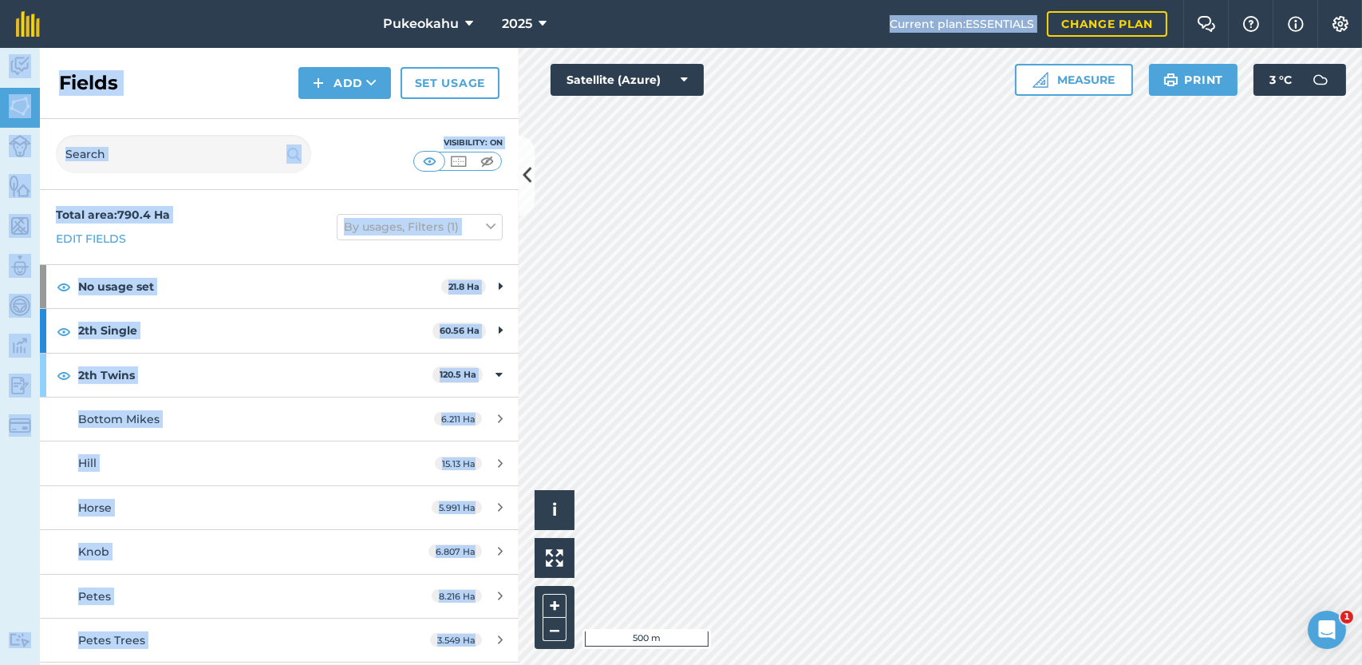
click at [191, 77] on div "Fields Add Set usage" at bounding box center [279, 83] width 479 height 71
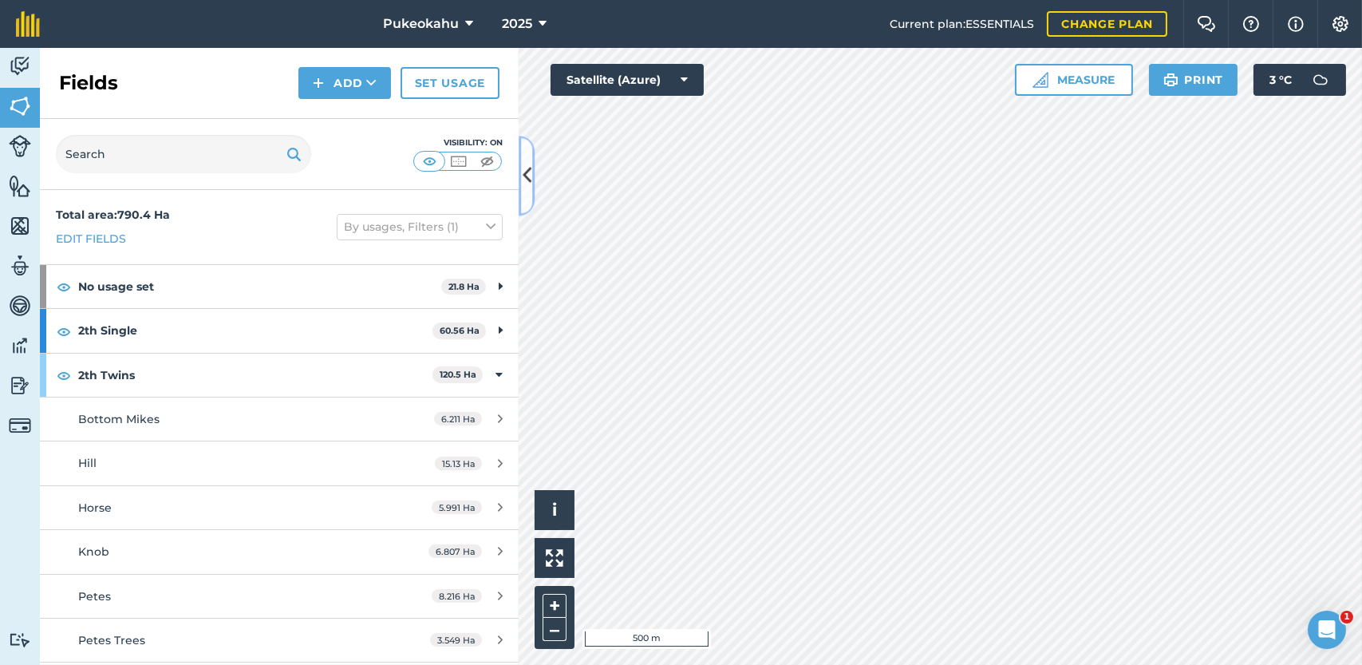
click at [527, 177] on icon at bounding box center [527, 176] width 9 height 28
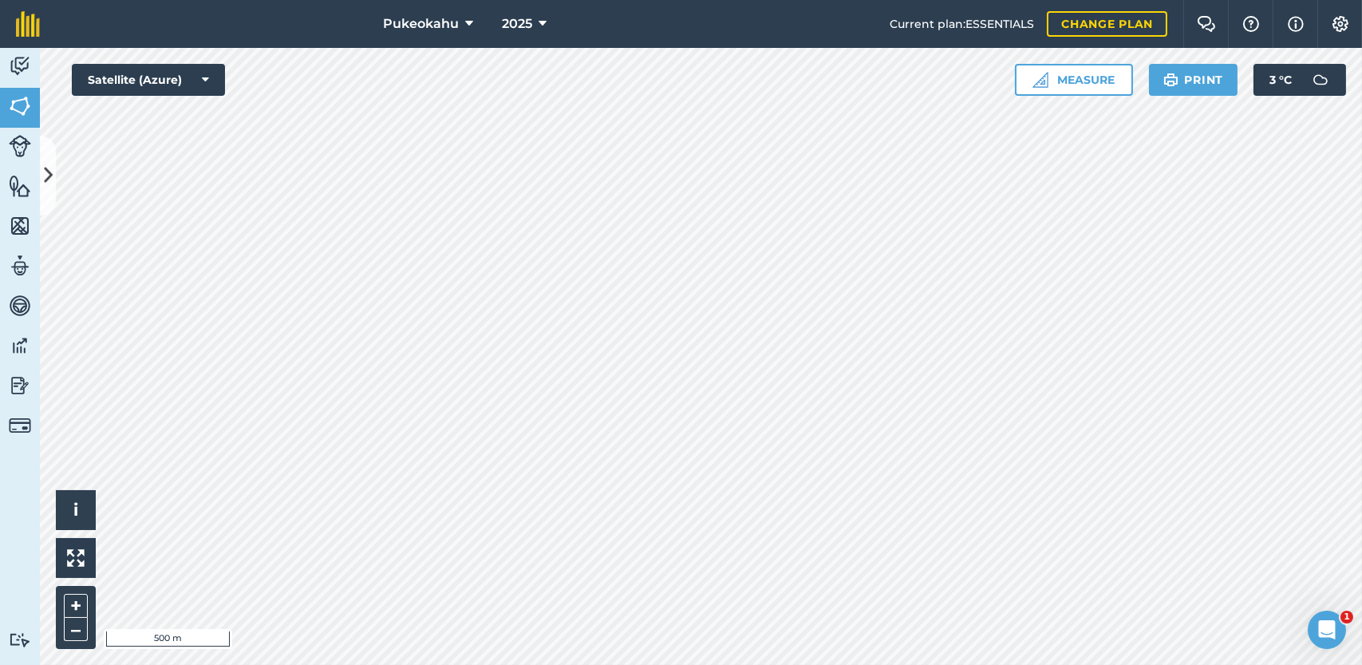
click at [729, 0] on html "Pukeokahu 2025 Current plan : ESSENTIALS Change plan Farm Chat Help Info Settin…" at bounding box center [681, 332] width 1362 height 665
click at [1345, 26] on div "Pukeokahu 2025 Current plan : ESSENTIALS Change plan Farm Chat Help Info Settin…" at bounding box center [681, 332] width 1362 height 665
click at [270, 0] on html "Pukeokahu 2025 Current plan : ESSENTIALS Change plan Farm Chat Help Info Settin…" at bounding box center [681, 332] width 1362 height 665
click at [323, 42] on div "Pukeokahu 2025 Current plan : ESSENTIALS Change plan Farm Chat Help Info Settin…" at bounding box center [681, 332] width 1362 height 665
click at [49, 177] on icon at bounding box center [48, 176] width 9 height 28
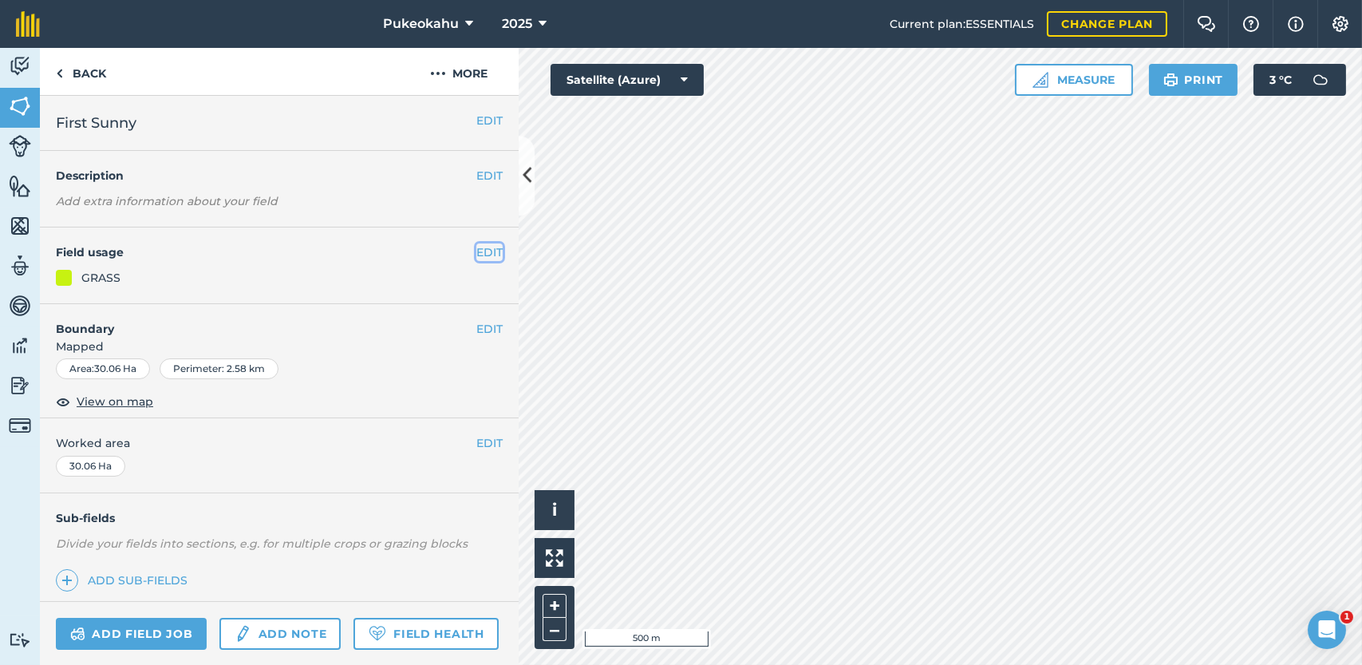
click at [481, 251] on button "EDIT" at bounding box center [489, 252] width 26 height 18
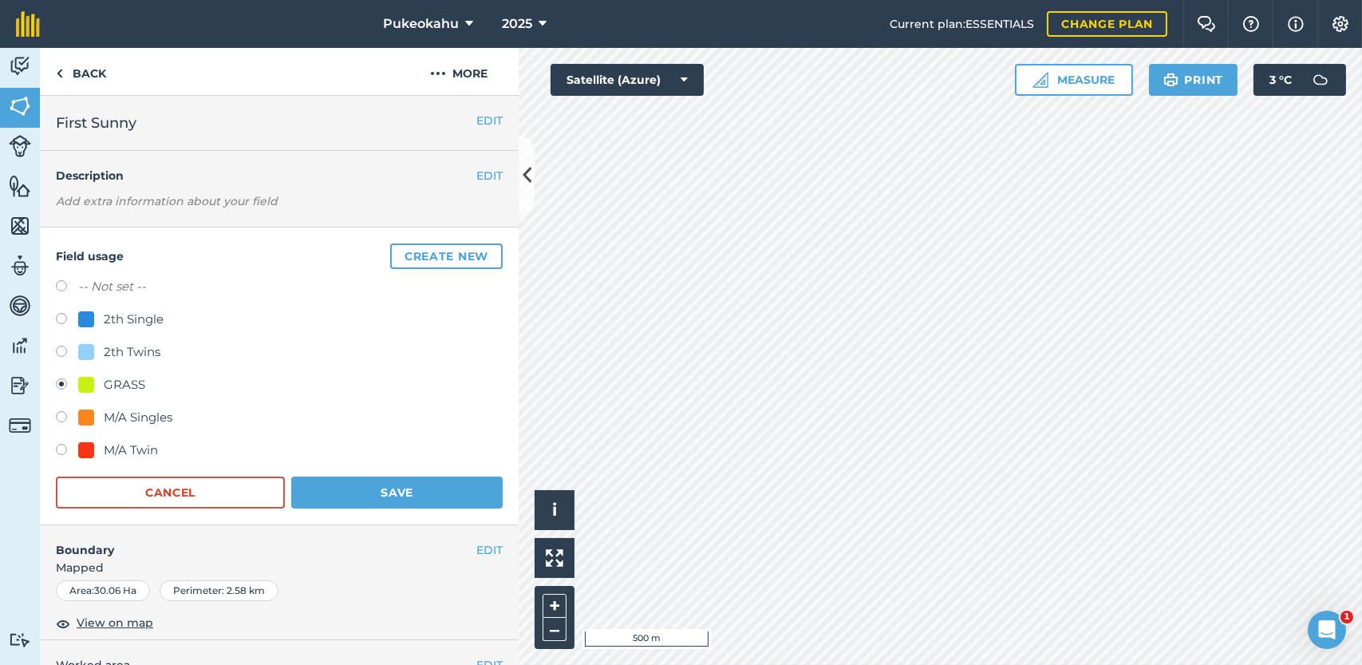
click at [132, 413] on div "M/A Singles" at bounding box center [138, 417] width 69 height 19
radio input "true"
radio input "false"
click at [361, 495] on button "Save" at bounding box center [396, 492] width 211 height 32
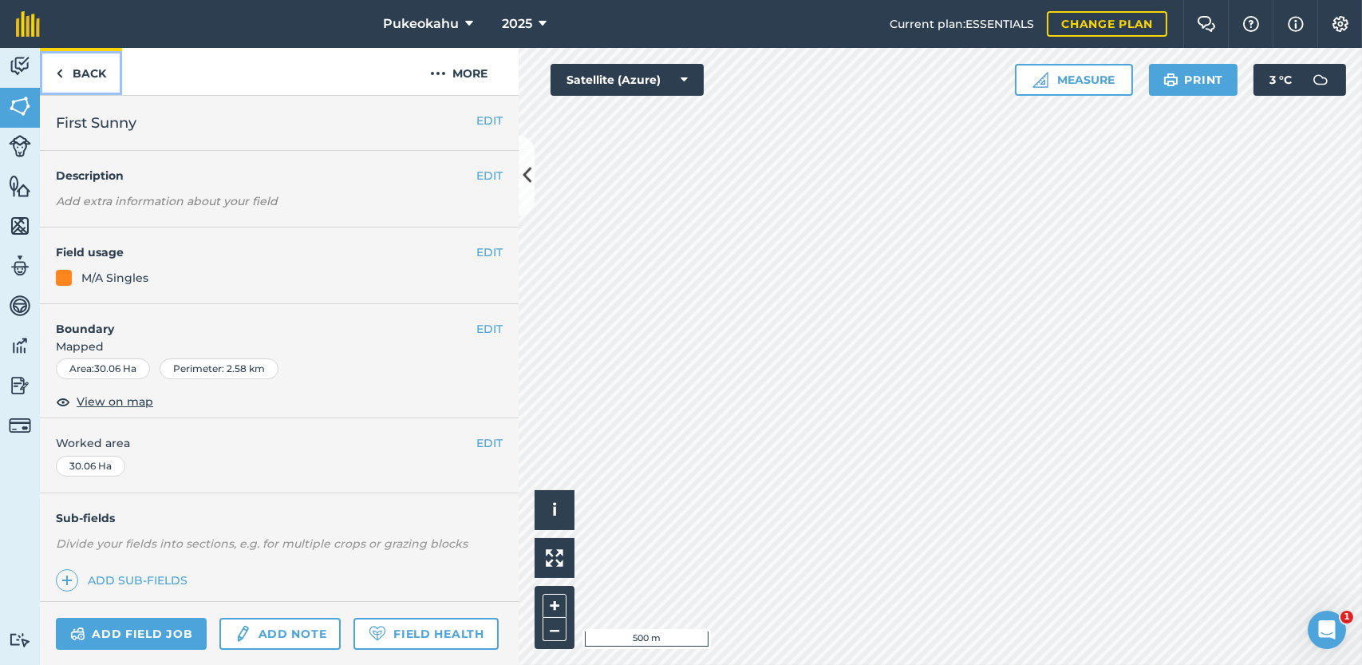
click at [93, 77] on link "Back" at bounding box center [81, 71] width 82 height 47
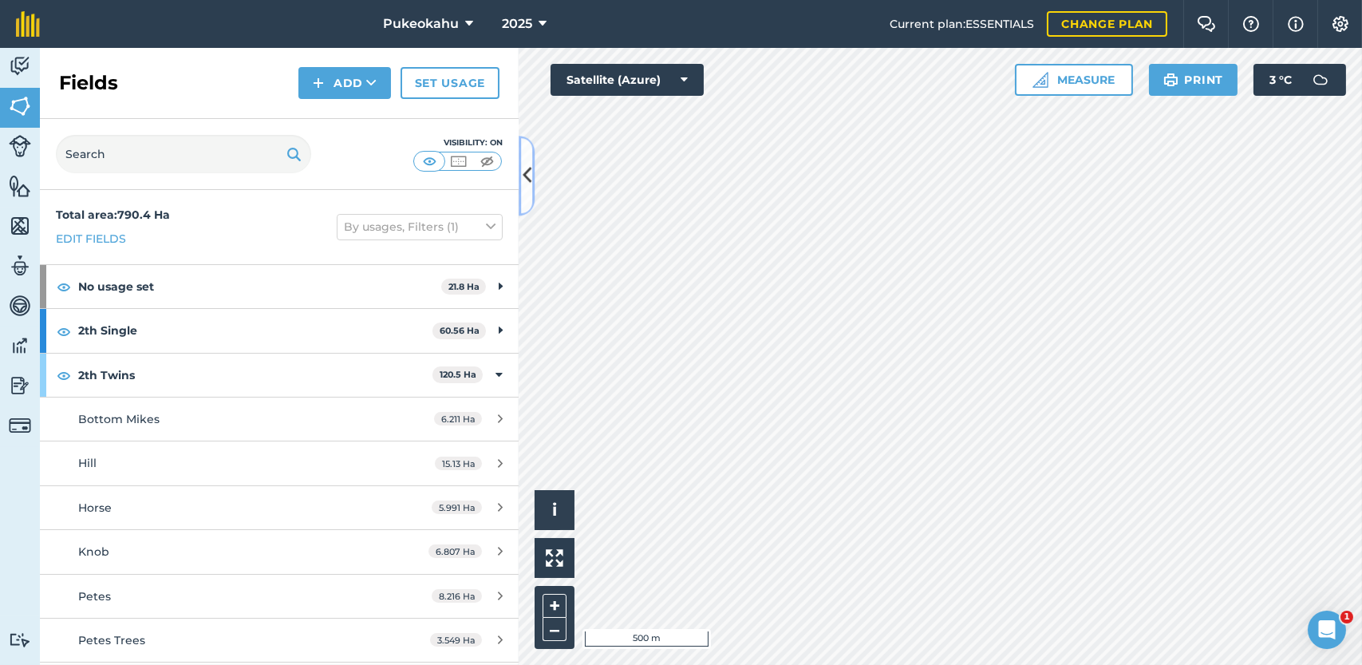
click at [531, 172] on icon at bounding box center [527, 176] width 9 height 28
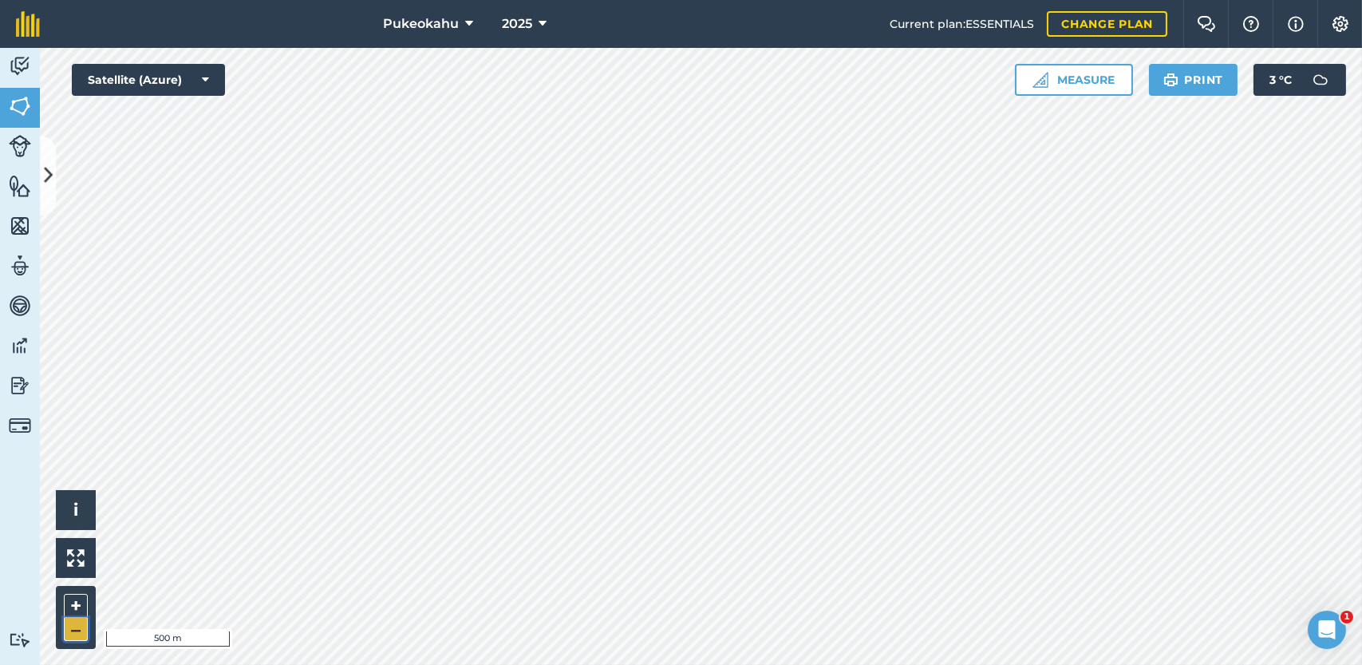
click at [75, 630] on button "–" at bounding box center [76, 628] width 24 height 23
click at [80, 628] on button "–" at bounding box center [76, 628] width 24 height 23
click at [79, 629] on button "–" at bounding box center [76, 628] width 24 height 23
click at [75, 631] on button "–" at bounding box center [76, 628] width 24 height 23
click at [75, 629] on button "–" at bounding box center [76, 628] width 24 height 23
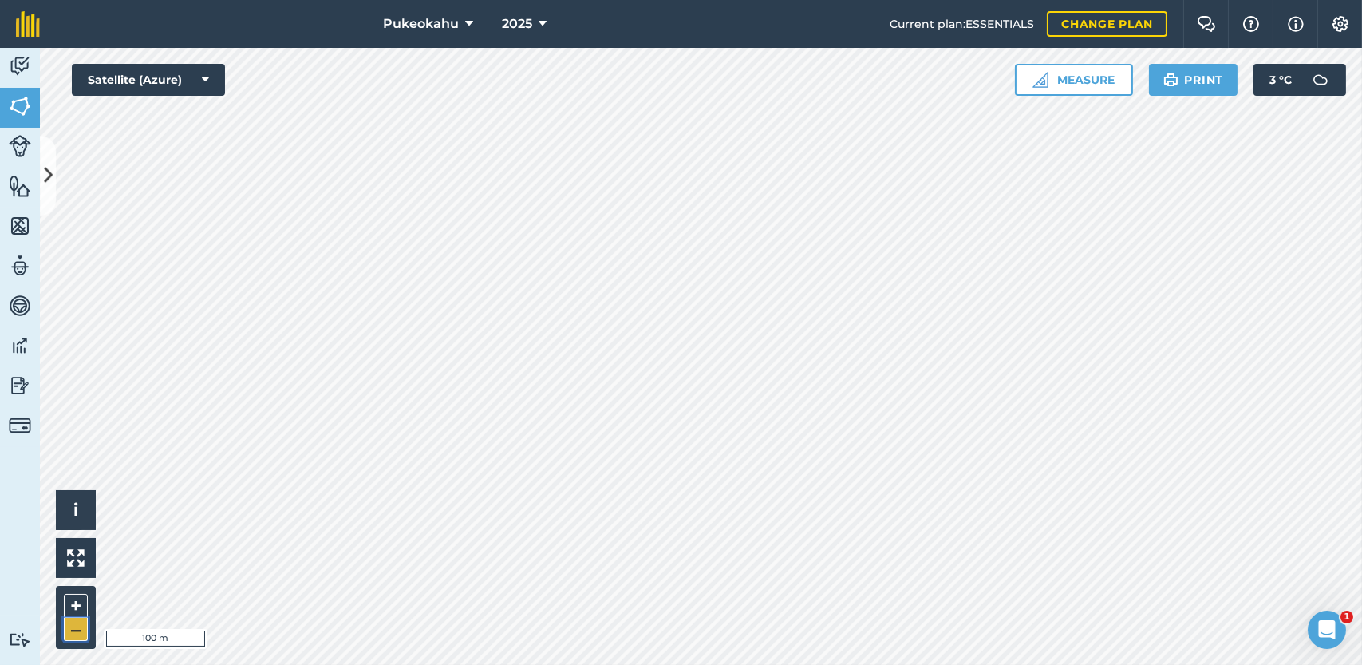
click at [83, 633] on button "–" at bounding box center [76, 628] width 24 height 23
click at [73, 636] on button "–" at bounding box center [76, 628] width 24 height 23
click at [76, 639] on button "–" at bounding box center [76, 628] width 24 height 23
